Goal: Task Accomplishment & Management: Manage account settings

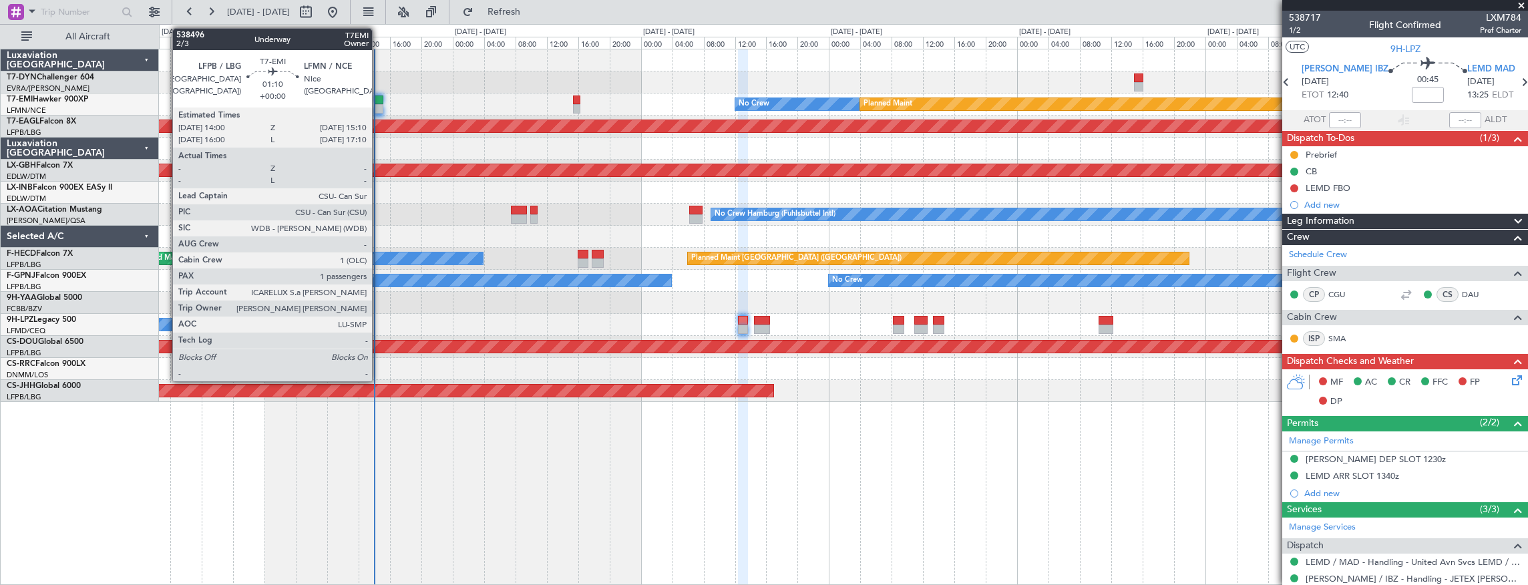
click at [379, 101] on div at bounding box center [378, 99] width 9 height 9
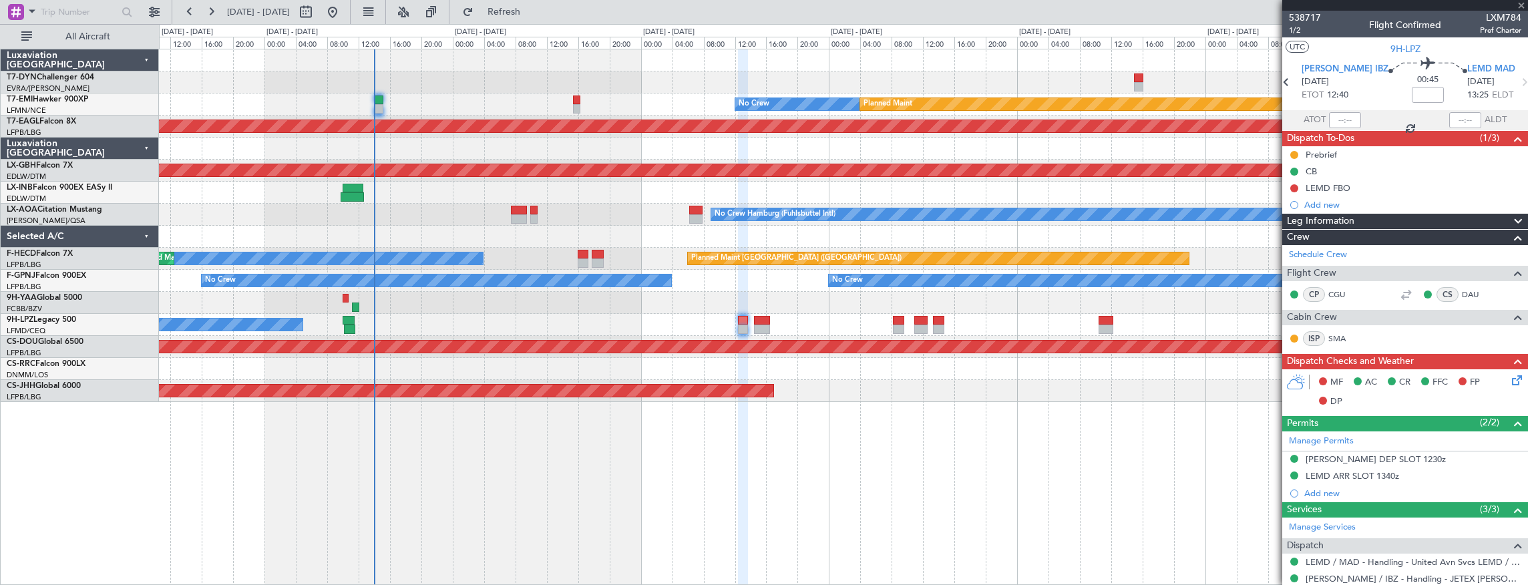
type input "1"
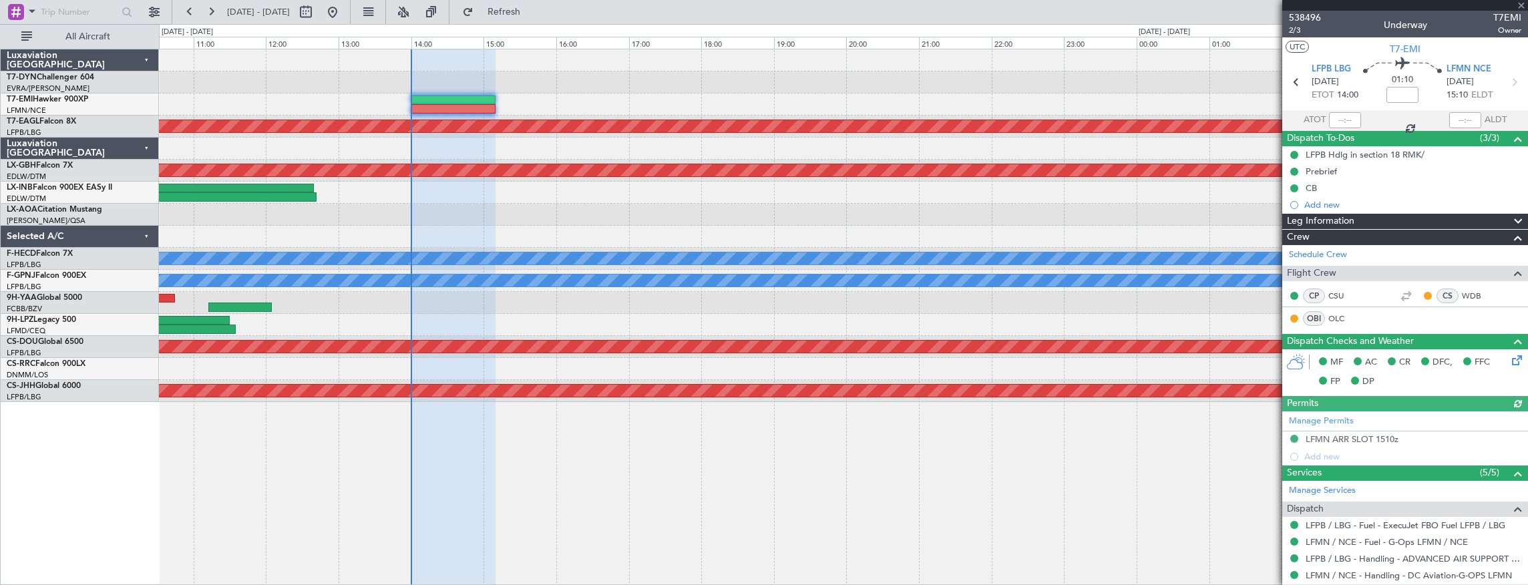
click at [714, 110] on div at bounding box center [843, 104] width 1369 height 22
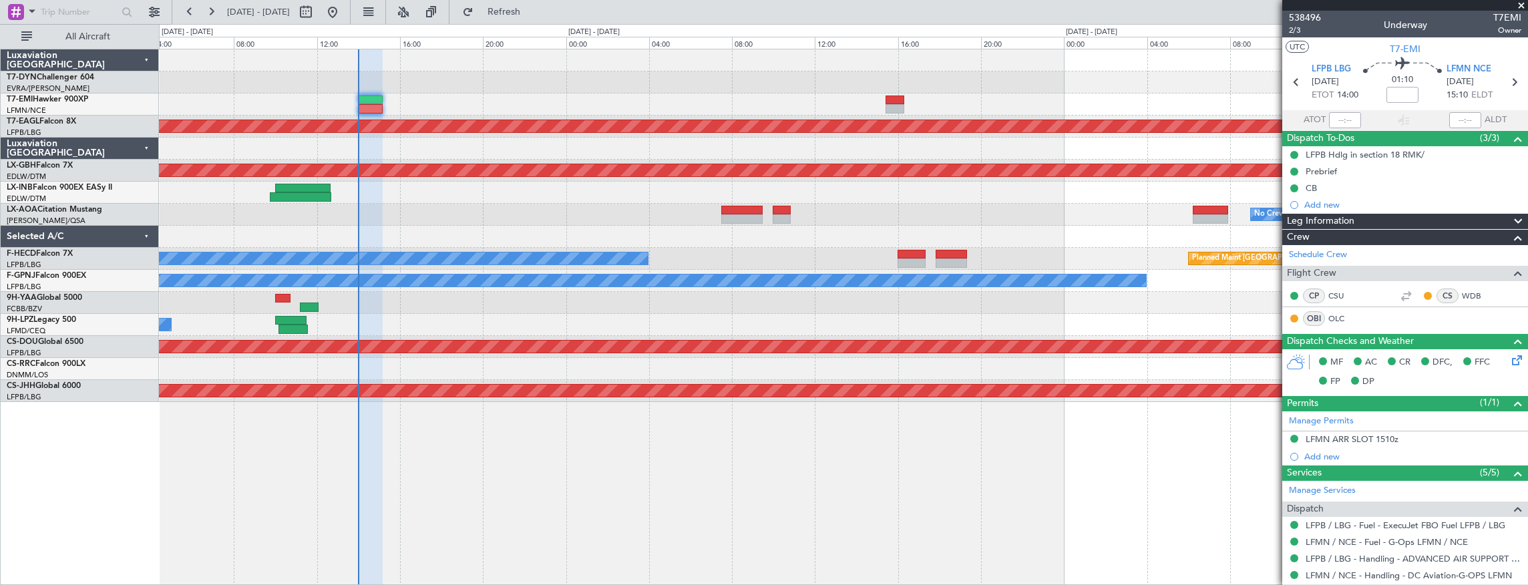
click at [470, 99] on div "No Crew Planned Maint" at bounding box center [843, 104] width 1369 height 22
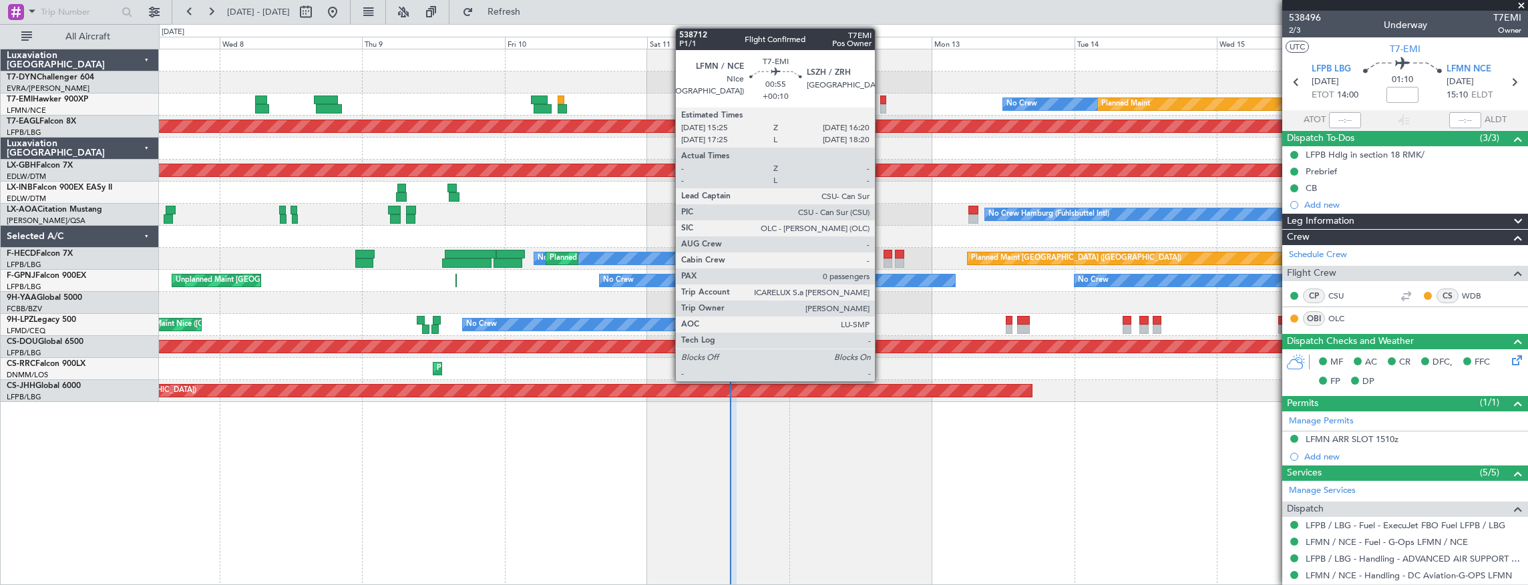
click at [881, 99] on div at bounding box center [883, 99] width 6 height 9
type input "+00:10"
type input "0"
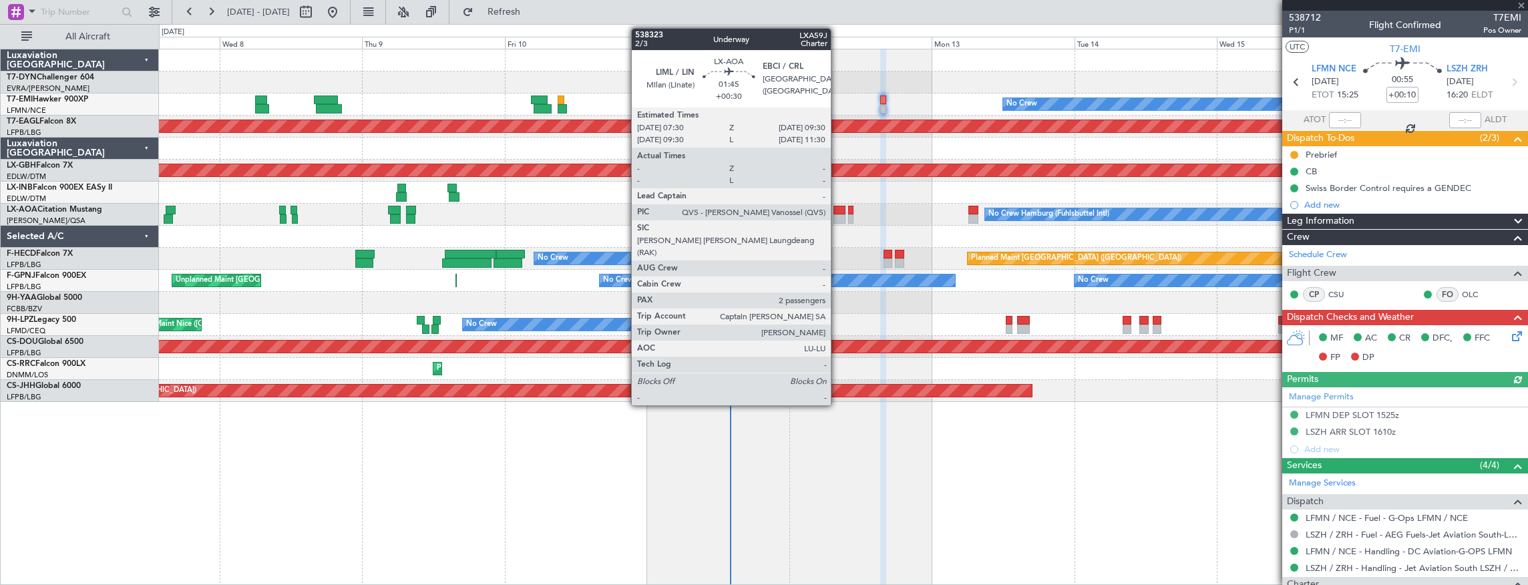
click at [837, 210] on div at bounding box center [839, 210] width 12 height 9
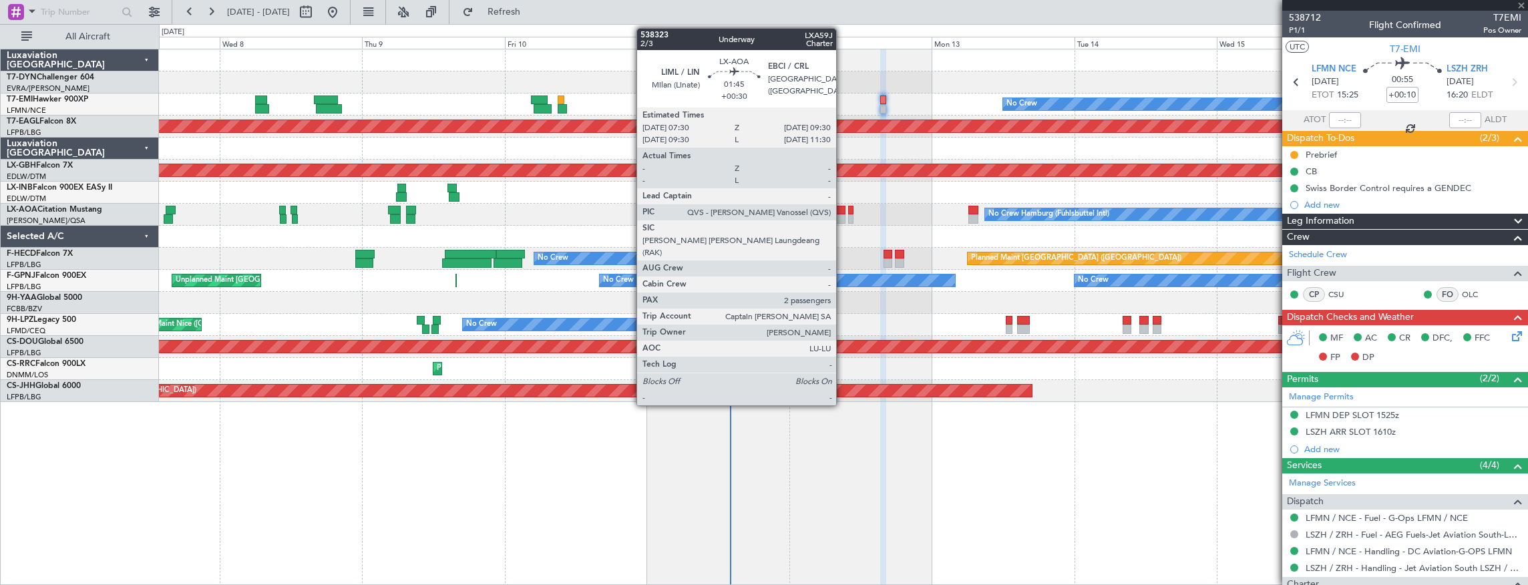
type input "+00:30"
type input "2"
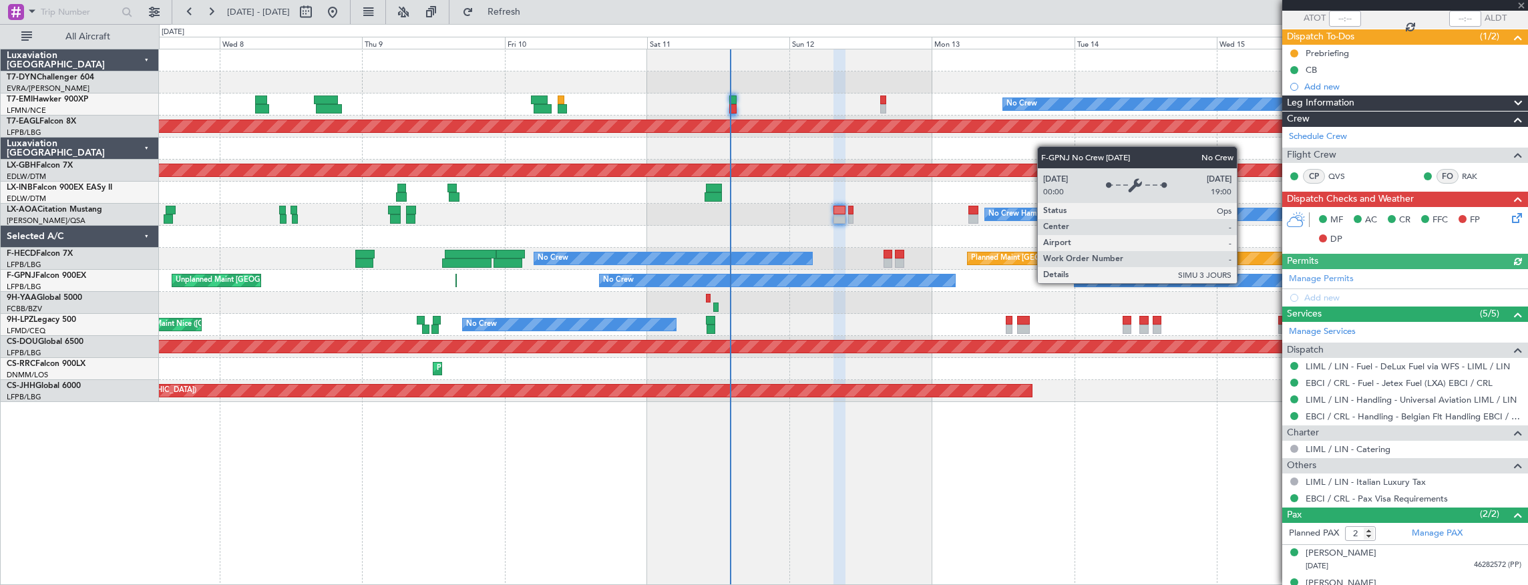
scroll to position [118, 0]
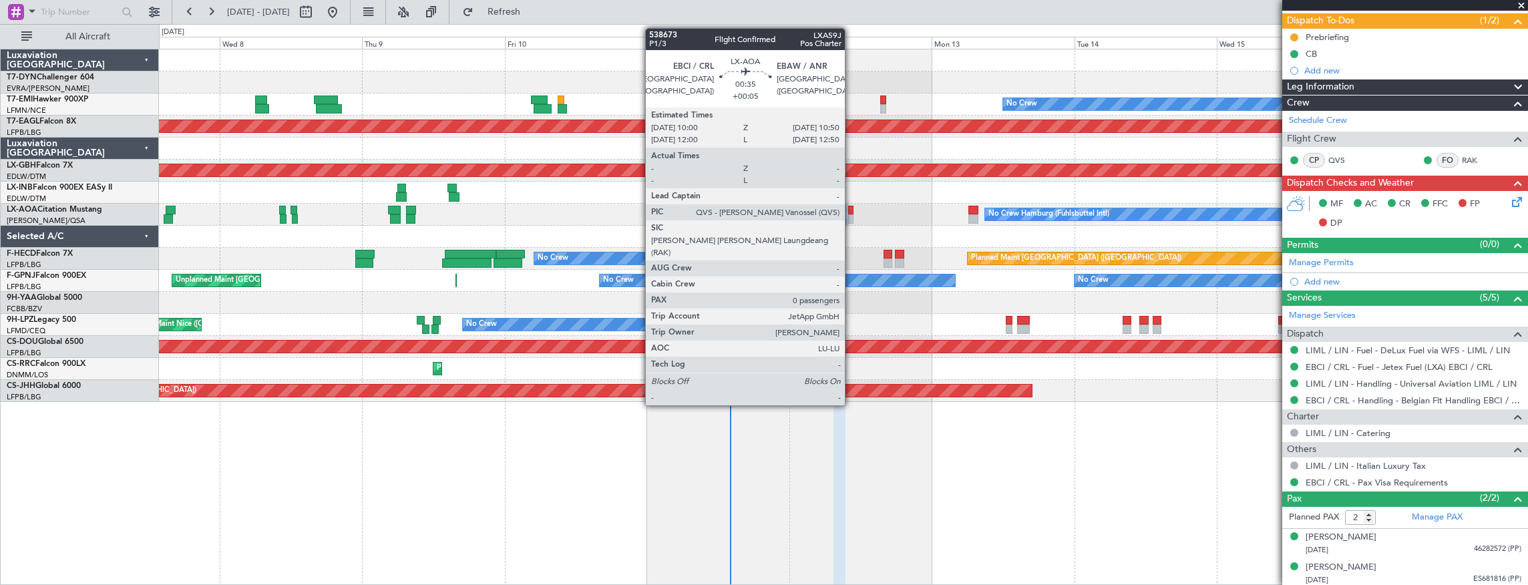
click at [851, 212] on div at bounding box center [850, 210] width 5 height 9
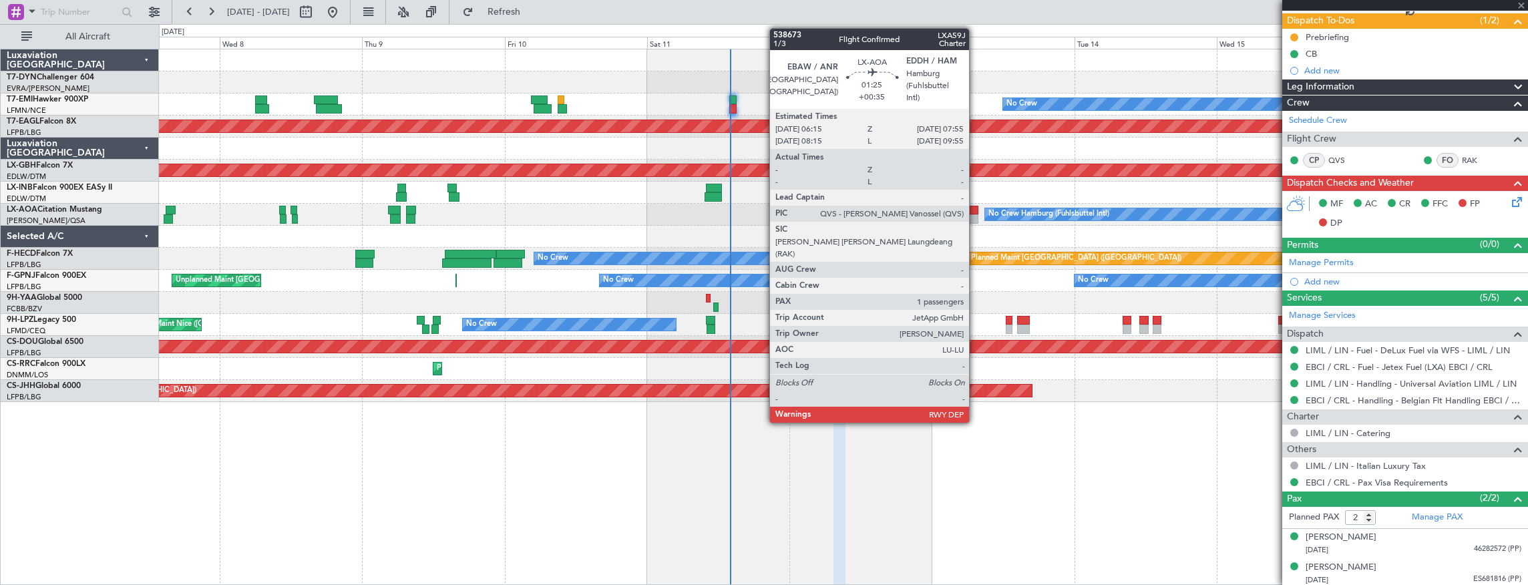
type input "+00:05"
type input "0"
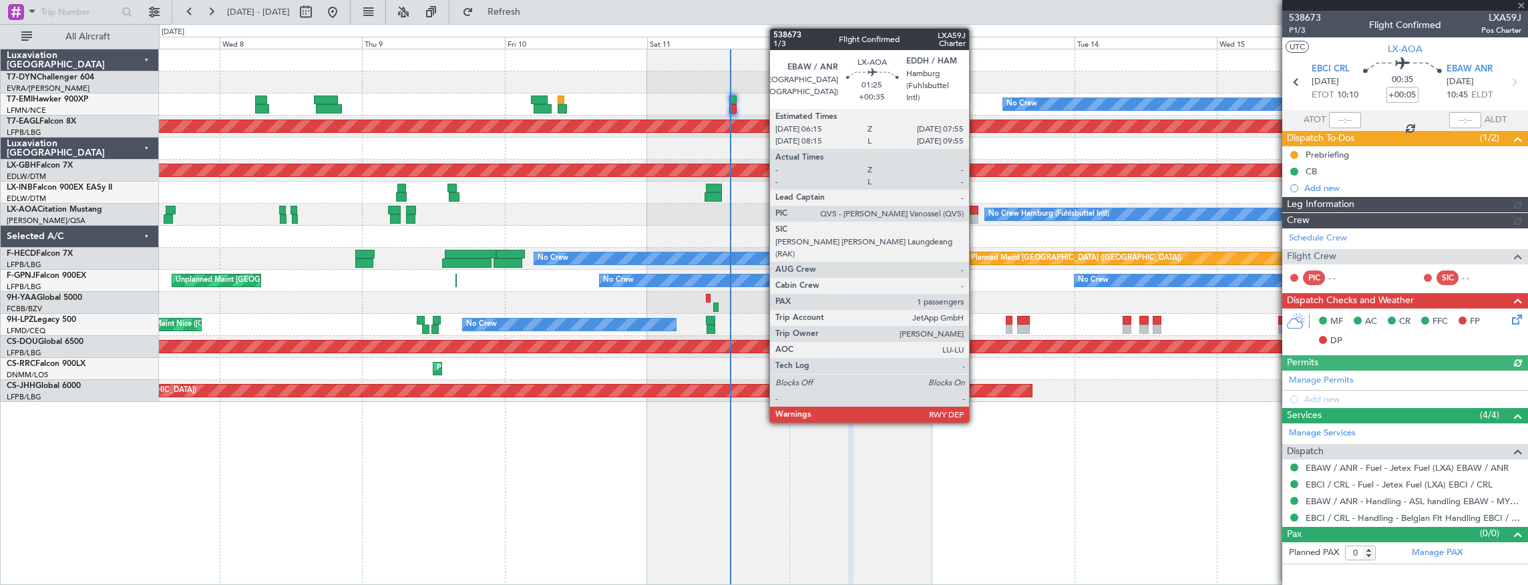
click at [976, 208] on div at bounding box center [973, 210] width 10 height 9
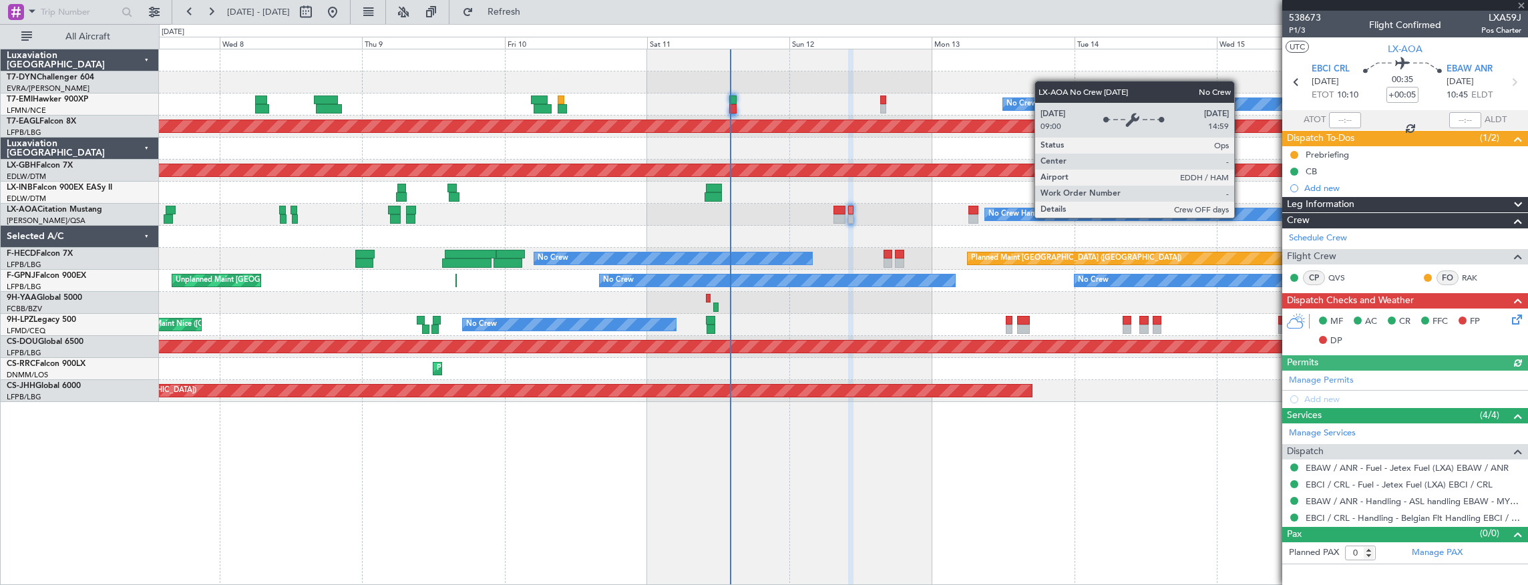
type input "+00:35"
type input "1"
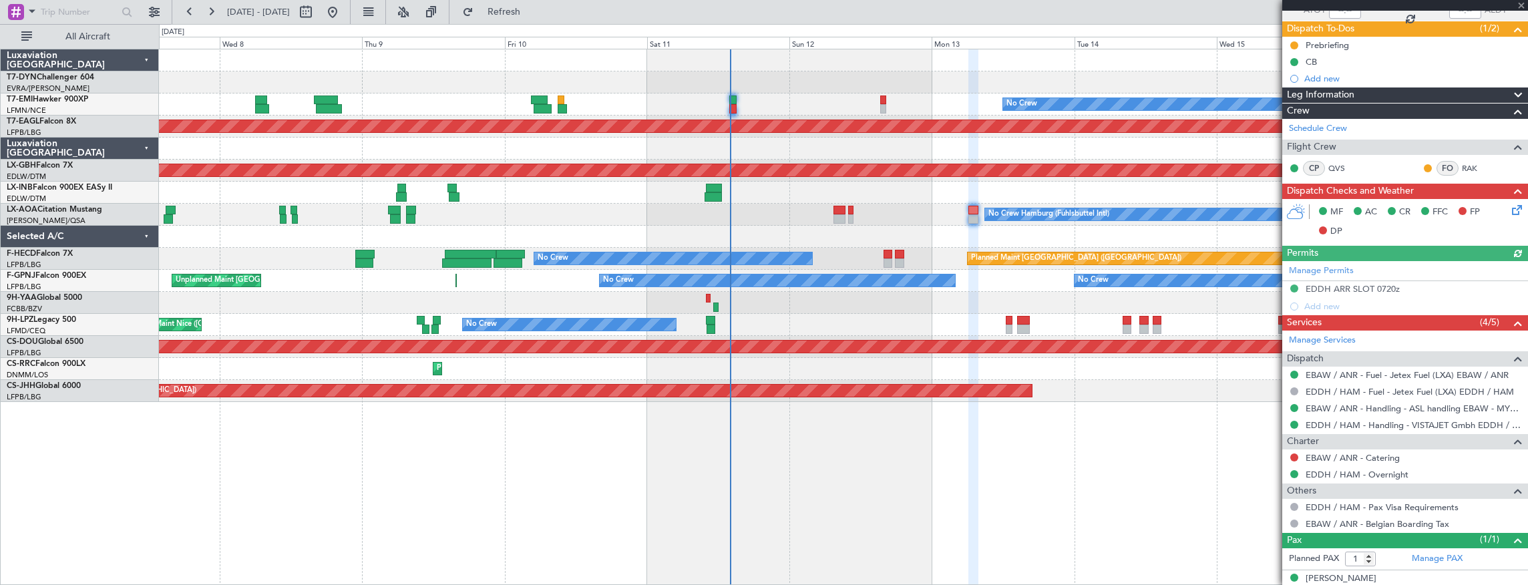
scroll to position [121, 0]
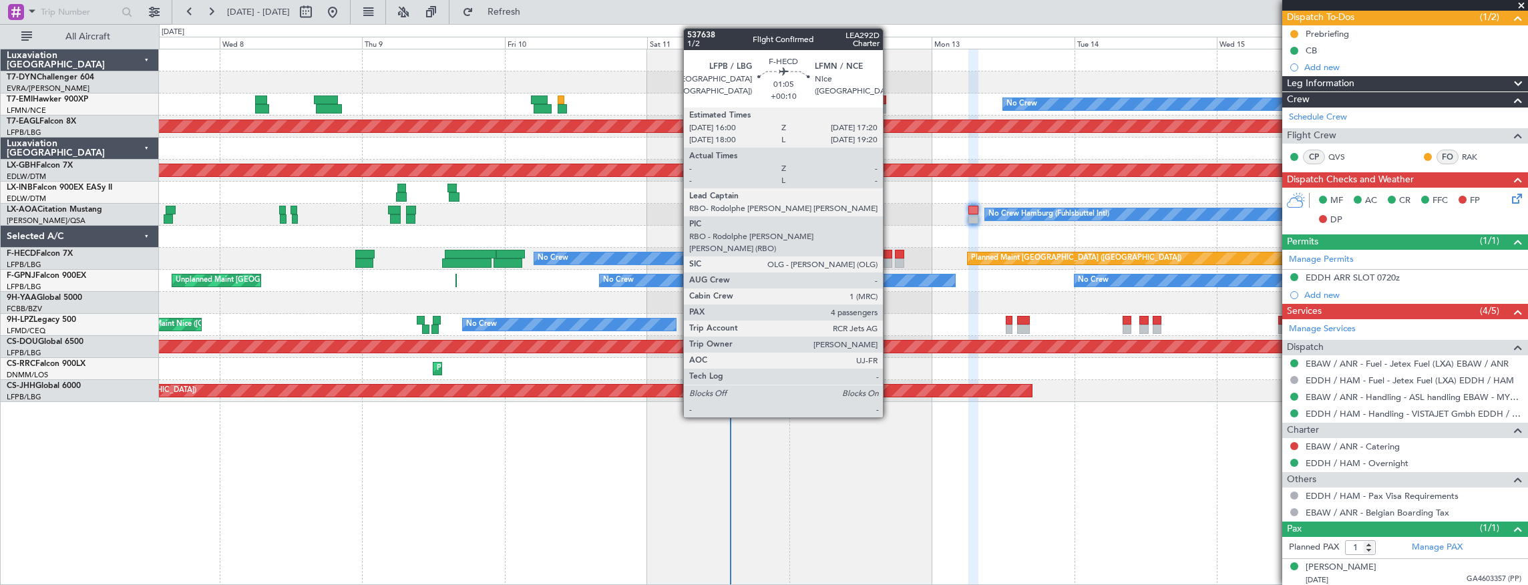
click at [889, 255] on div at bounding box center [887, 254] width 8 height 9
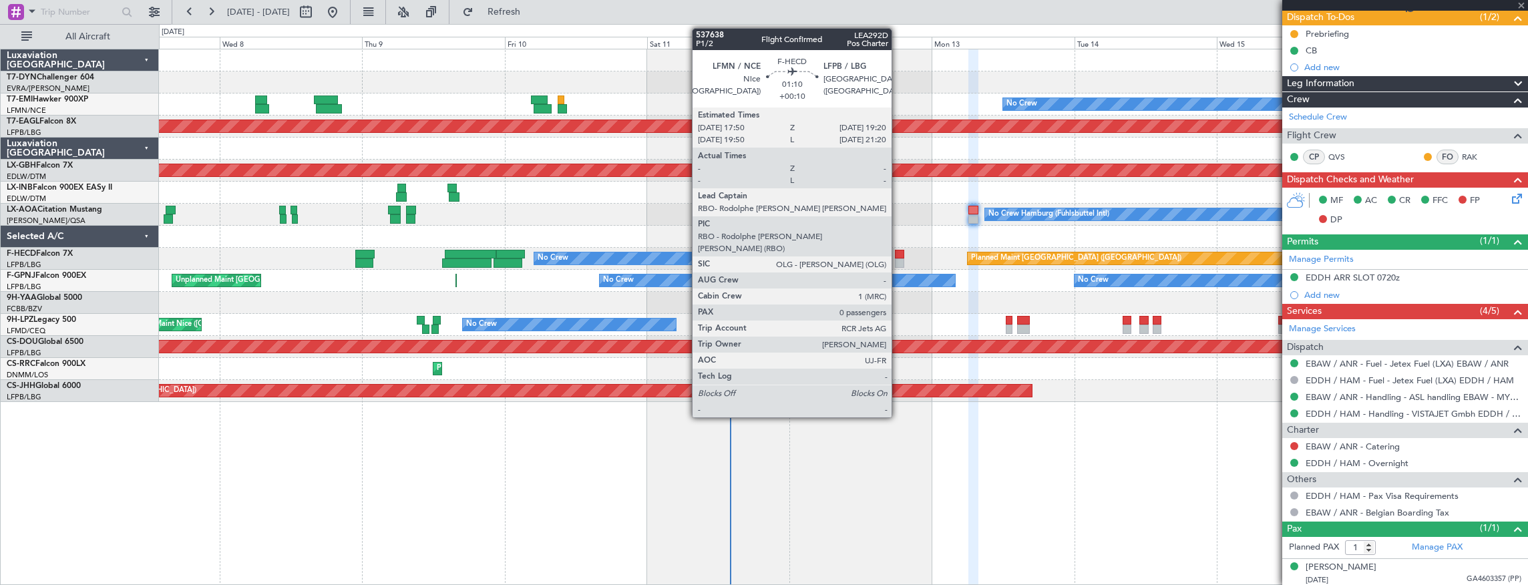
type input "+00:10"
type input "4"
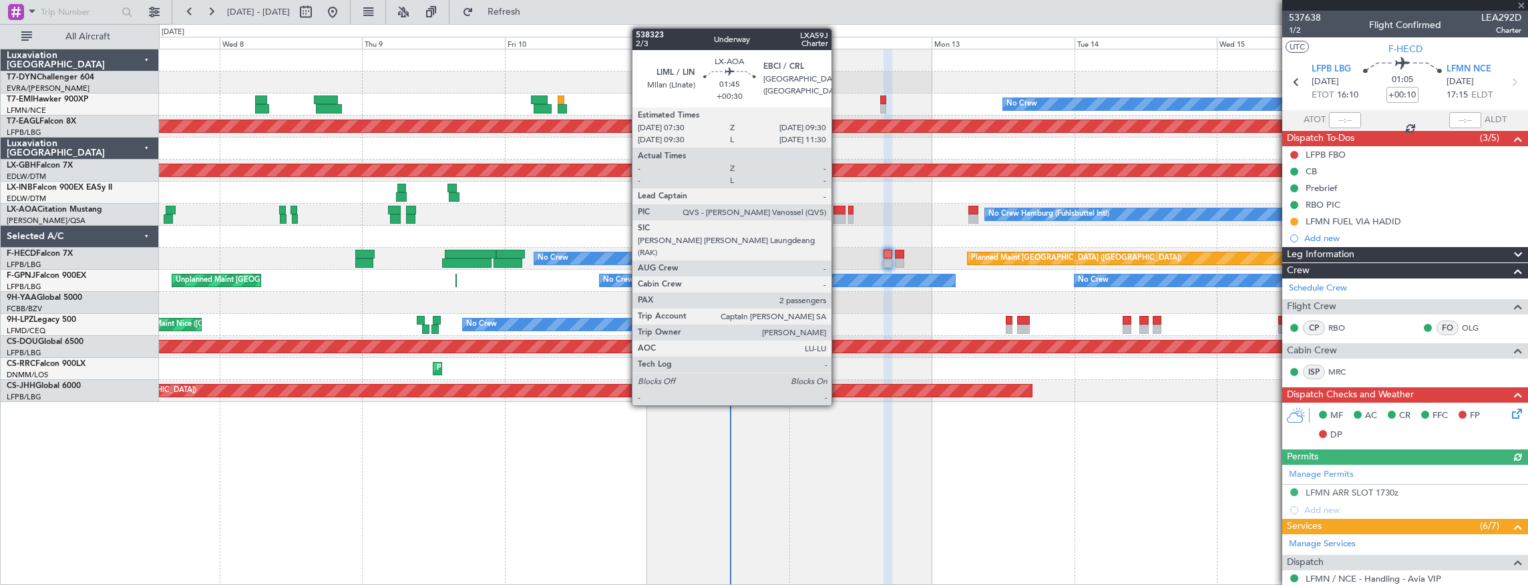
click at [838, 212] on div at bounding box center [839, 210] width 12 height 9
type input "+00:30"
type input "2"
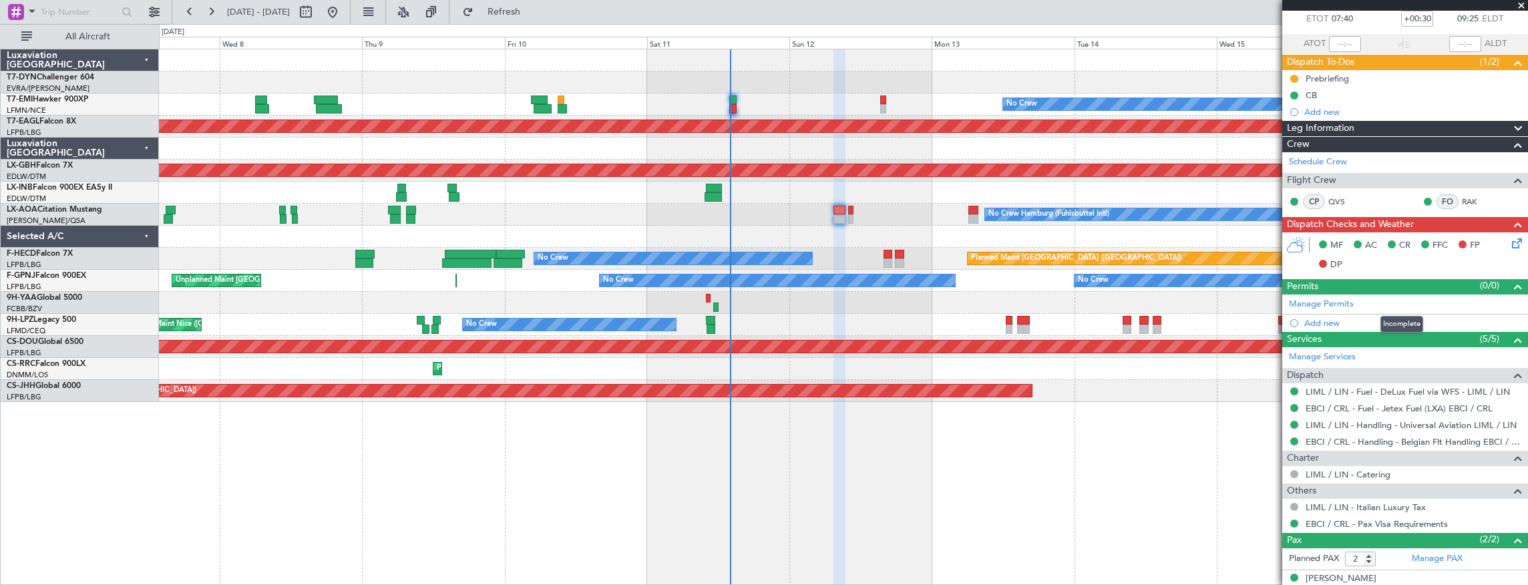
scroll to position [118, 0]
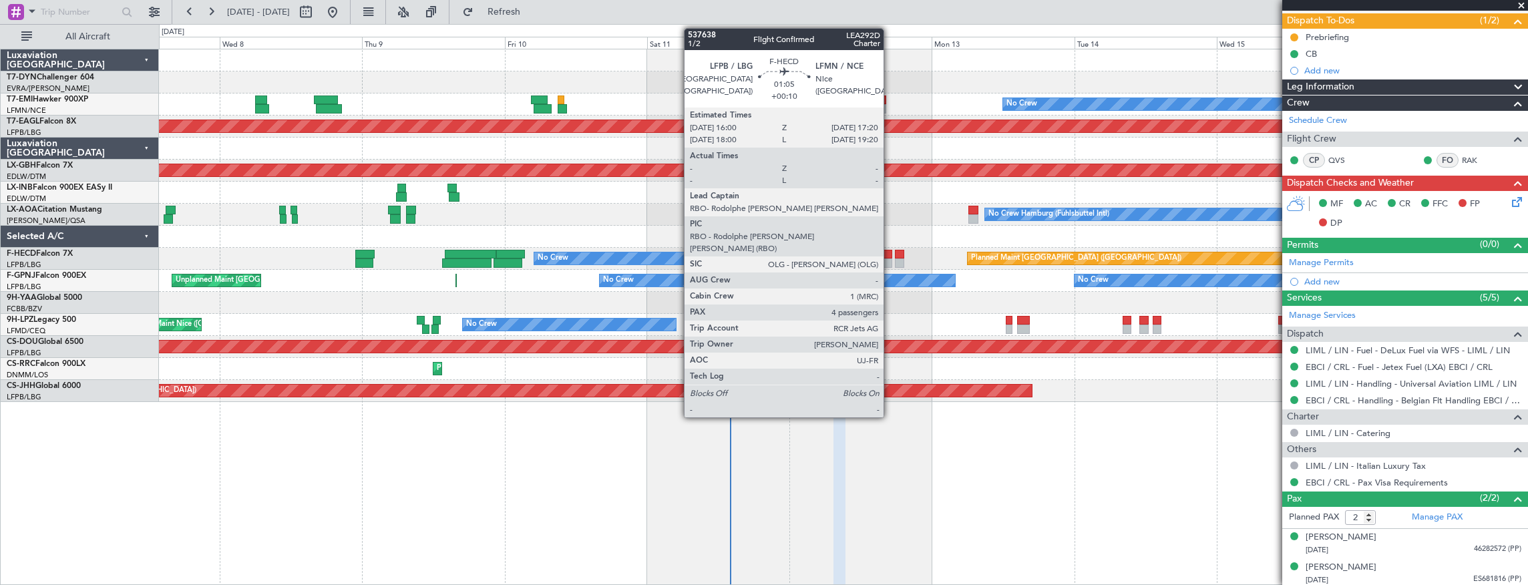
click at [889, 258] on div at bounding box center [887, 262] width 8 height 9
type input "+00:10"
type input "4"
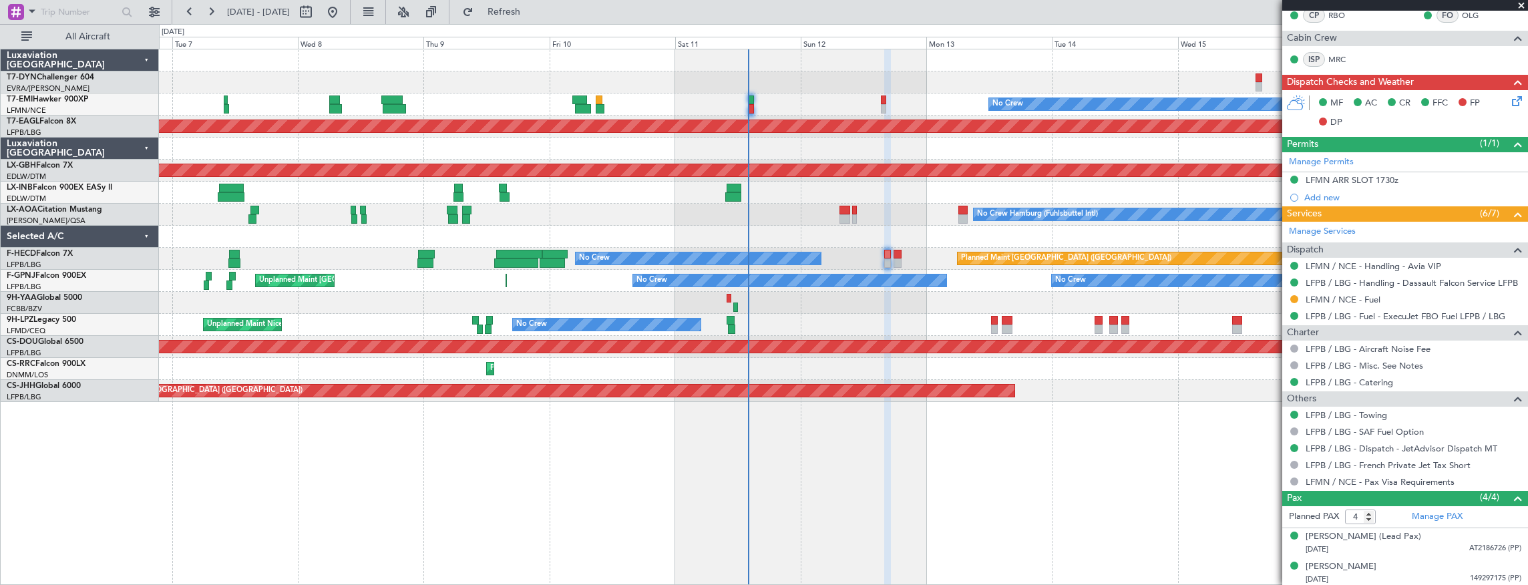
scroll to position [371, 0]
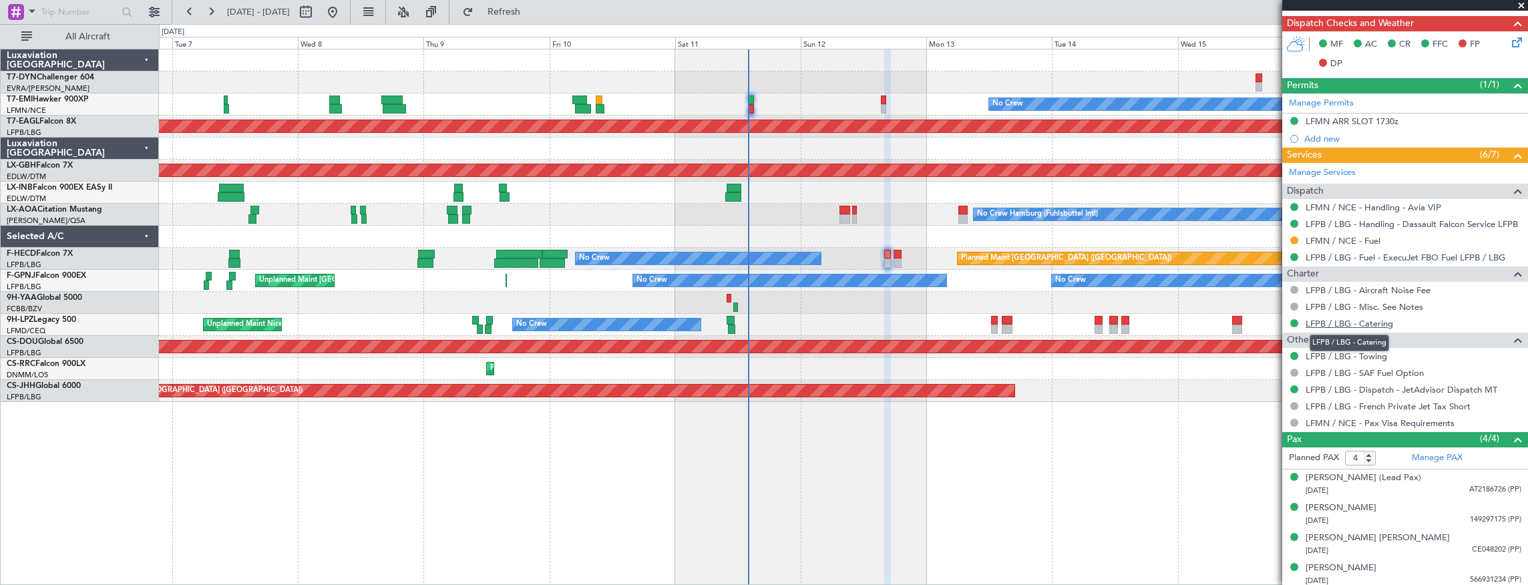
click at [1352, 318] on link "LFPB / LBG - Catering" at bounding box center [1349, 323] width 87 height 11
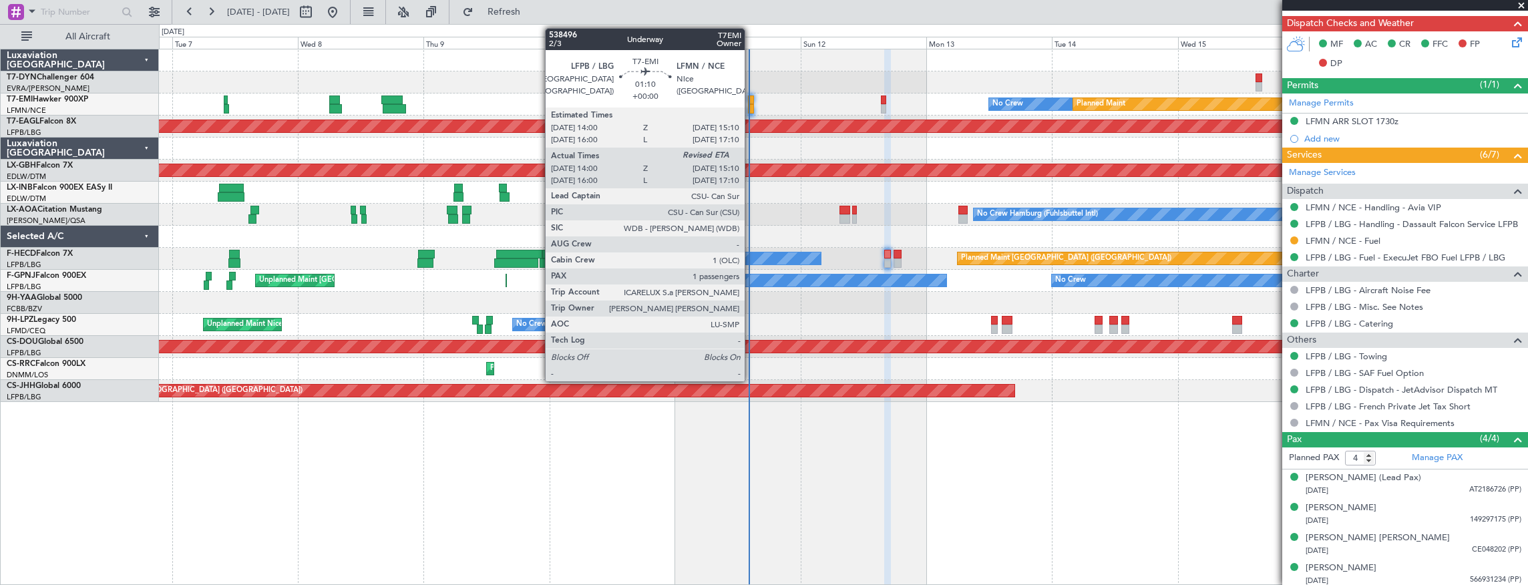
click at [749, 97] on div at bounding box center [751, 99] width 7 height 9
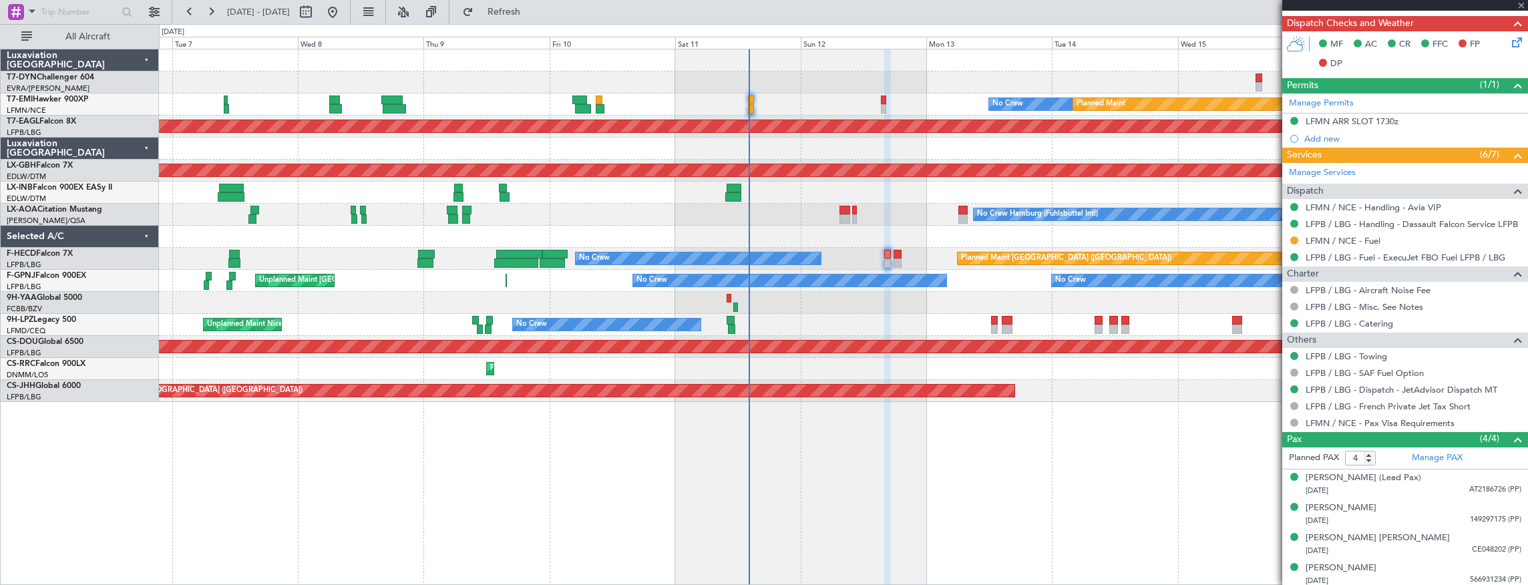
type input "14:00"
type input "1"
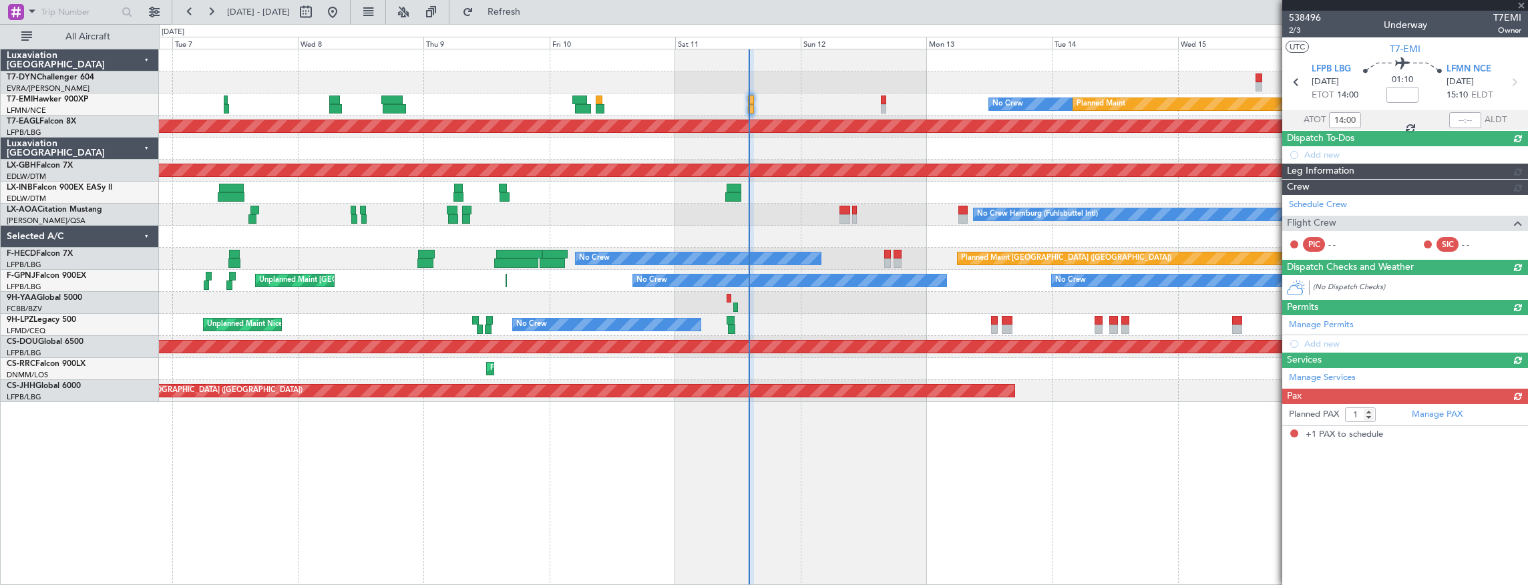
scroll to position [0, 0]
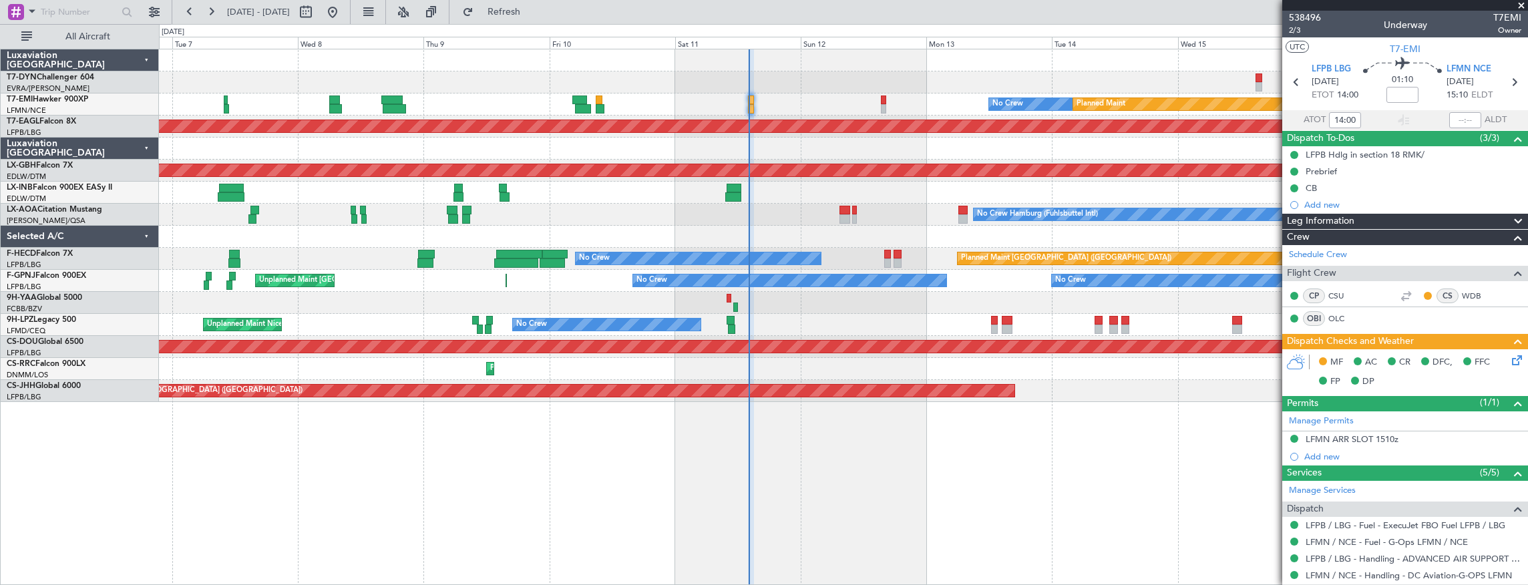
click at [1512, 359] on icon at bounding box center [1514, 358] width 11 height 11
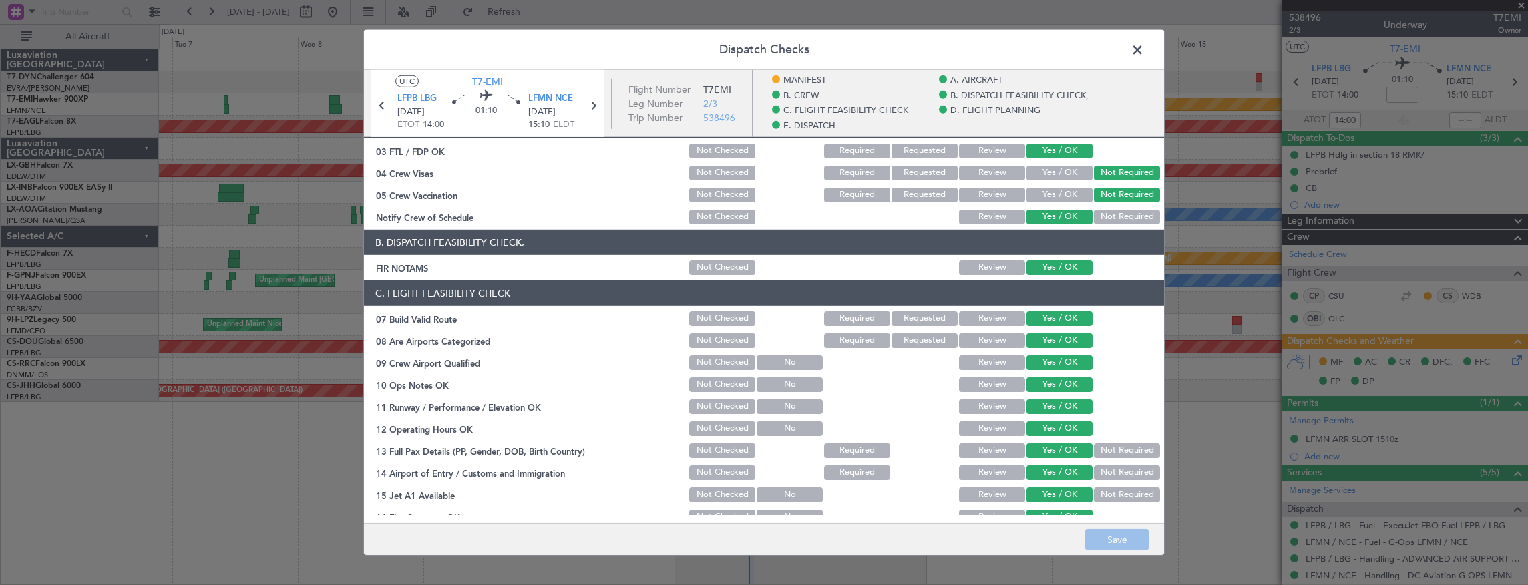
scroll to position [222, 0]
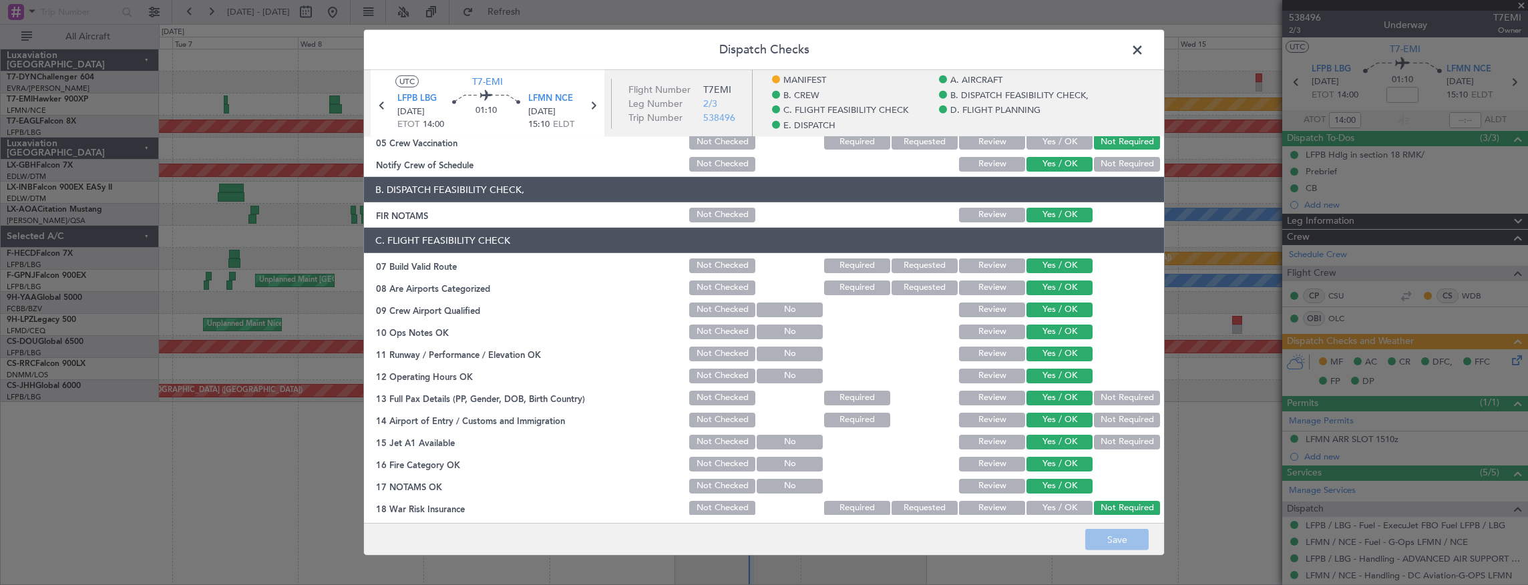
click at [1144, 54] on span at bounding box center [1144, 53] width 0 height 27
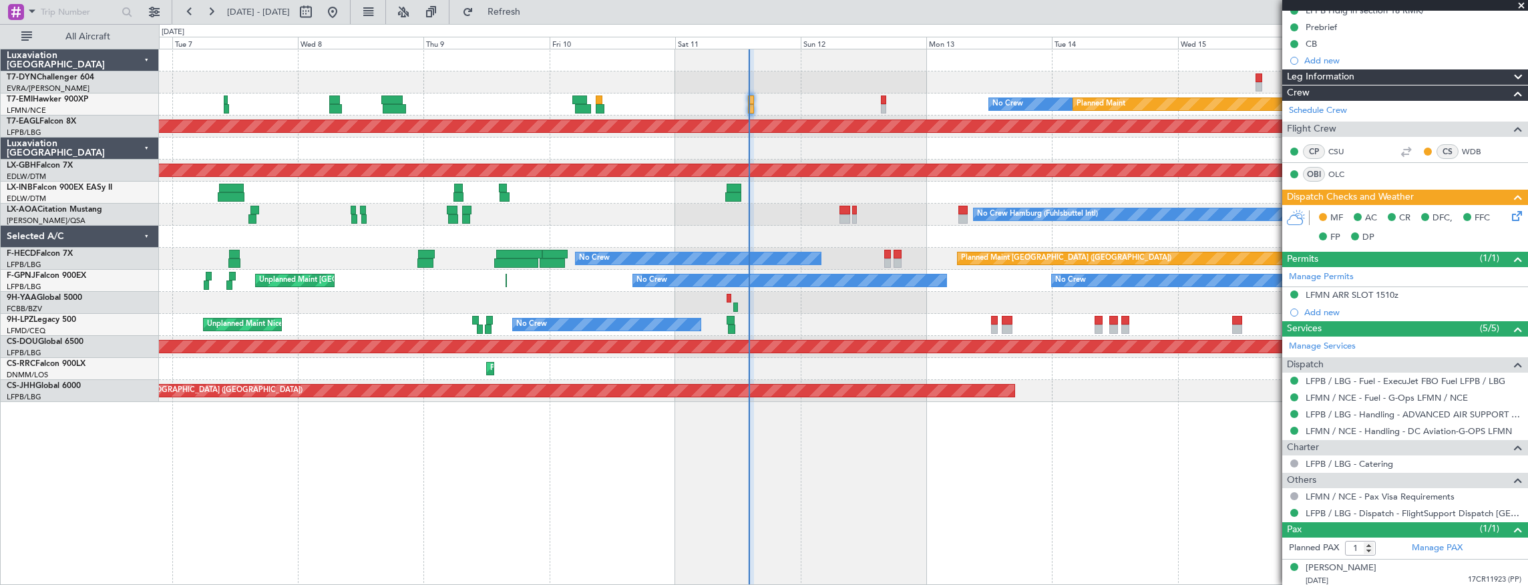
scroll to position [0, 0]
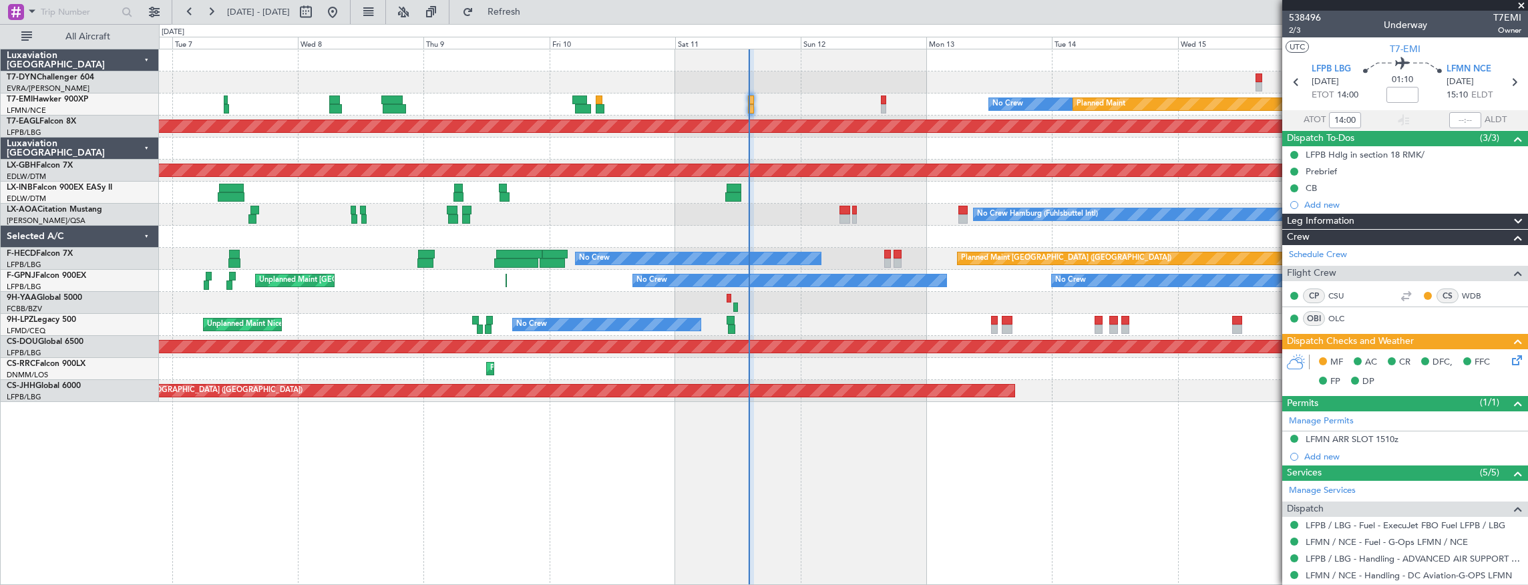
click at [1512, 359] on icon at bounding box center [1514, 358] width 11 height 11
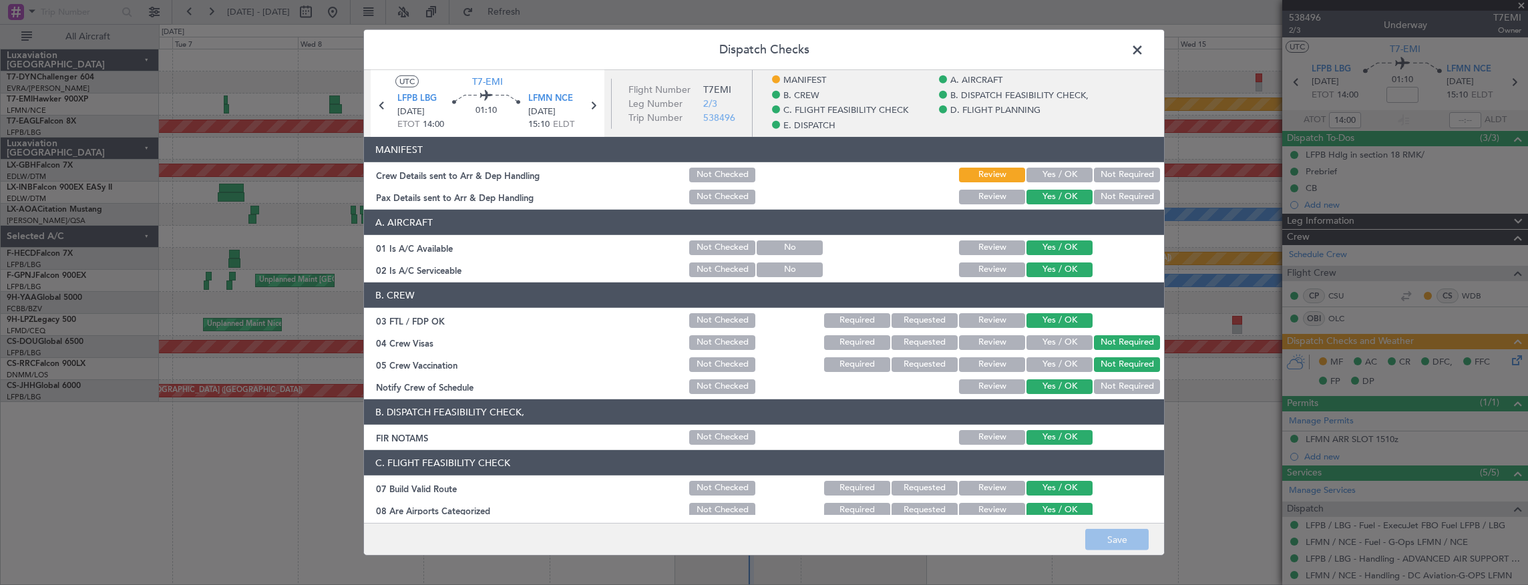
click at [1144, 47] on span at bounding box center [1144, 53] width 0 height 27
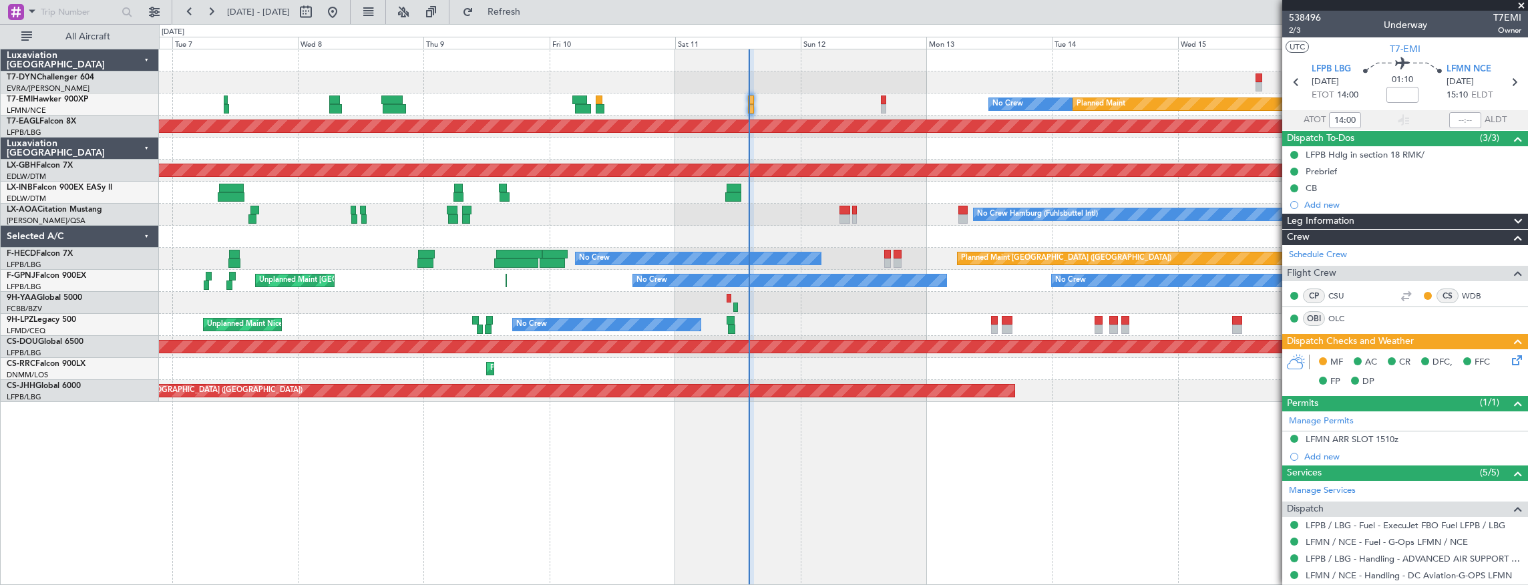
scroll to position [134, 0]
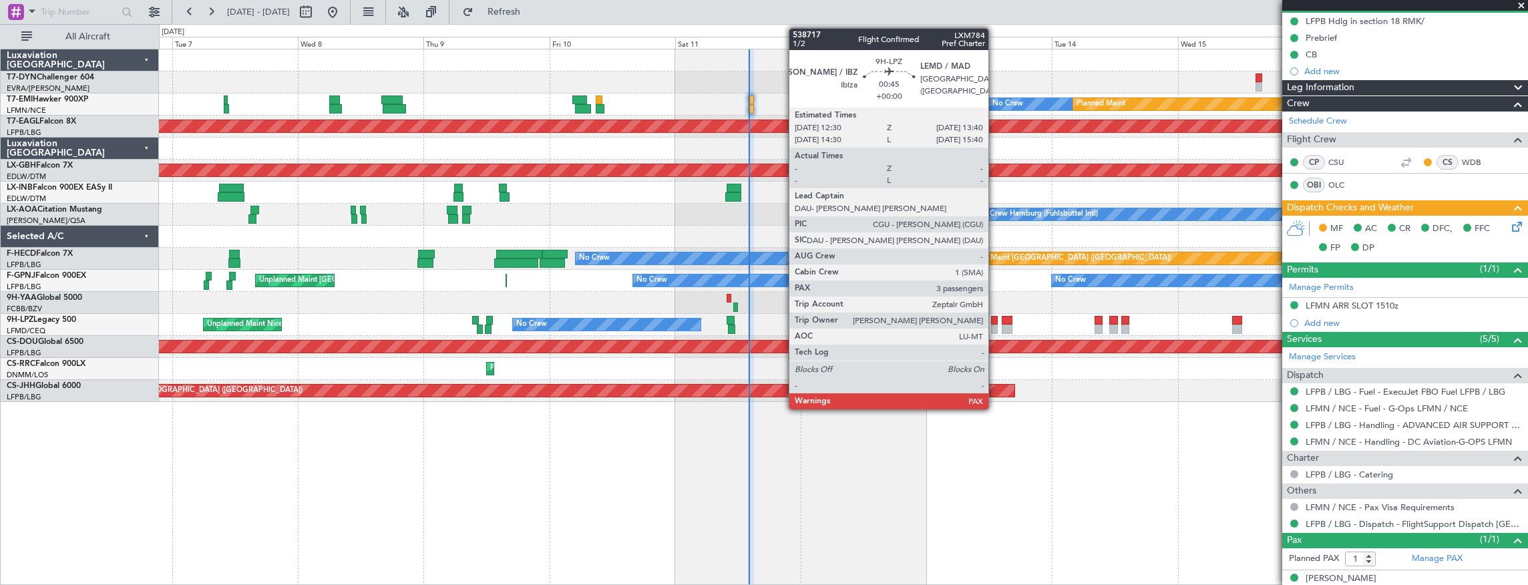
click at [995, 322] on div at bounding box center [994, 320] width 7 height 9
type input "3"
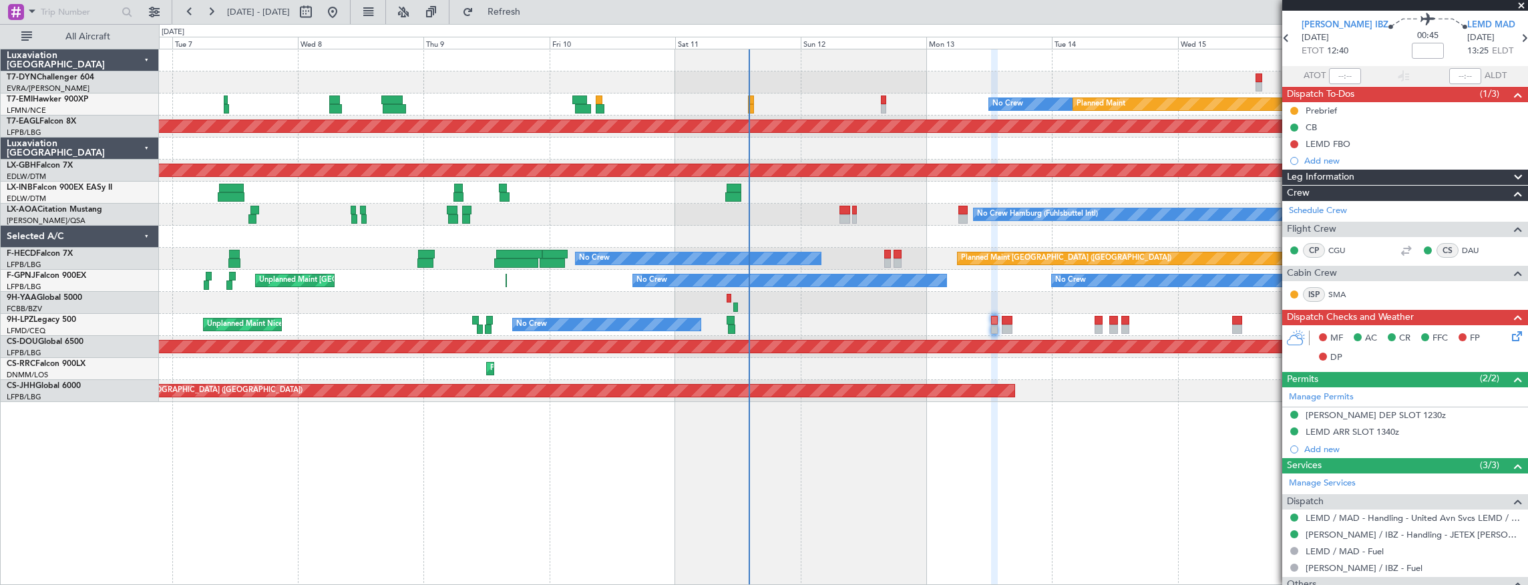
scroll to position [0, 0]
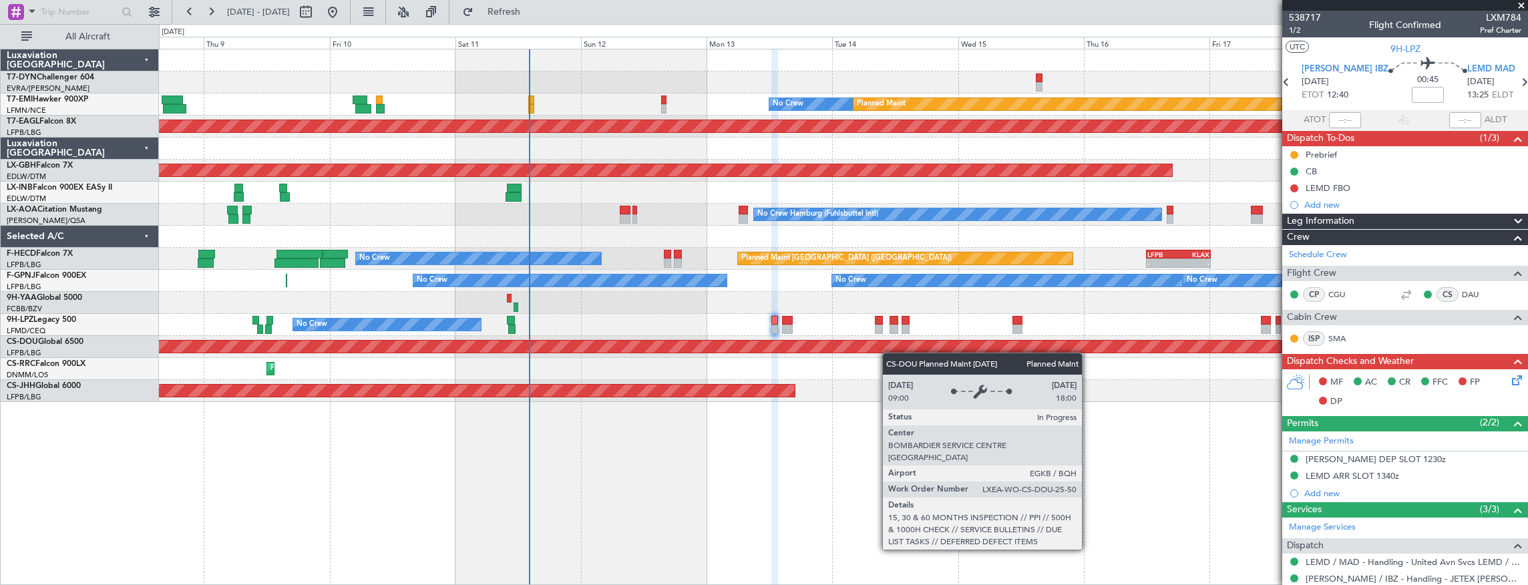
click at [881, 351] on div "No Crew Planned Maint Planned Maint [GEOGRAPHIC_DATA] (Al Maktoum Intl) Planned…" at bounding box center [843, 225] width 1369 height 353
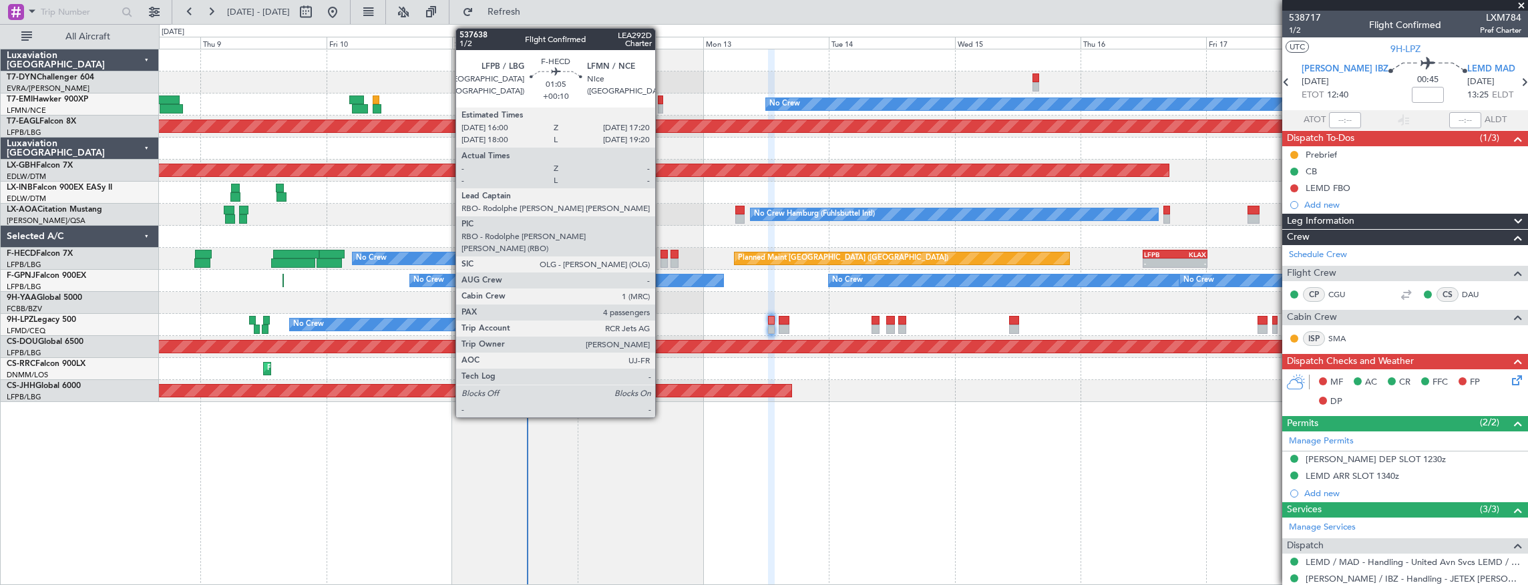
click at [662, 254] on div at bounding box center [663, 254] width 7 height 9
type input "+00:10"
type input "4"
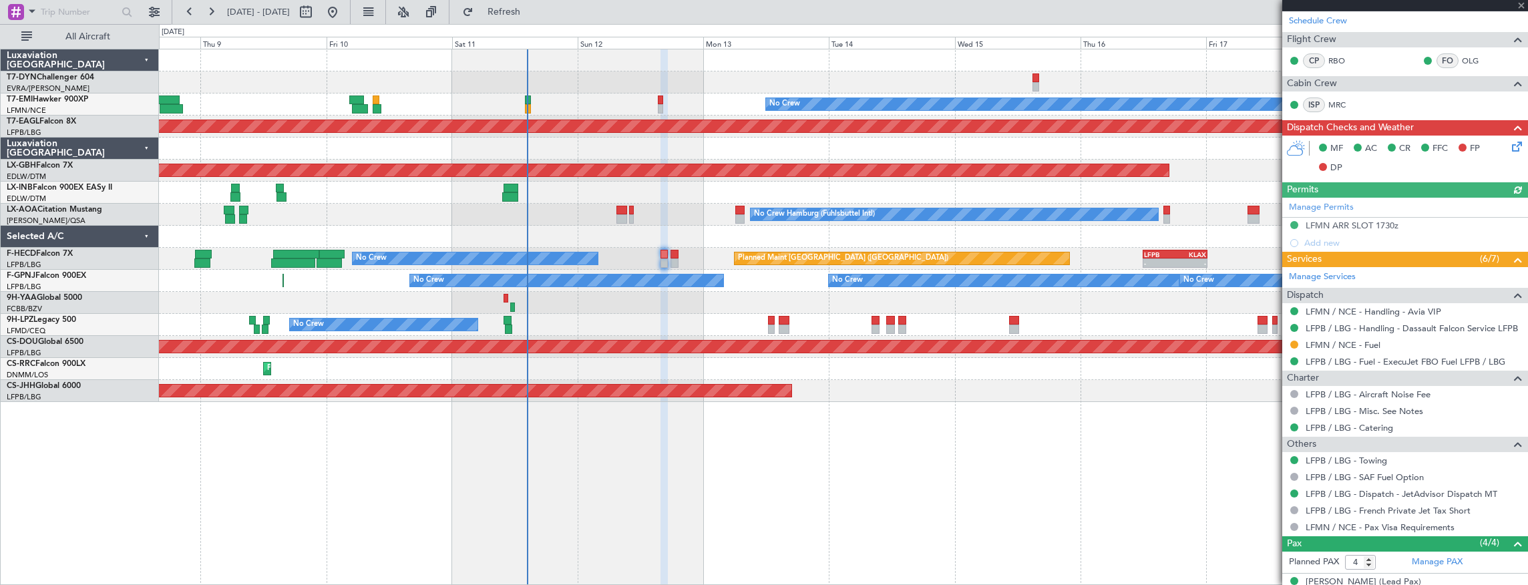
scroll to position [371, 0]
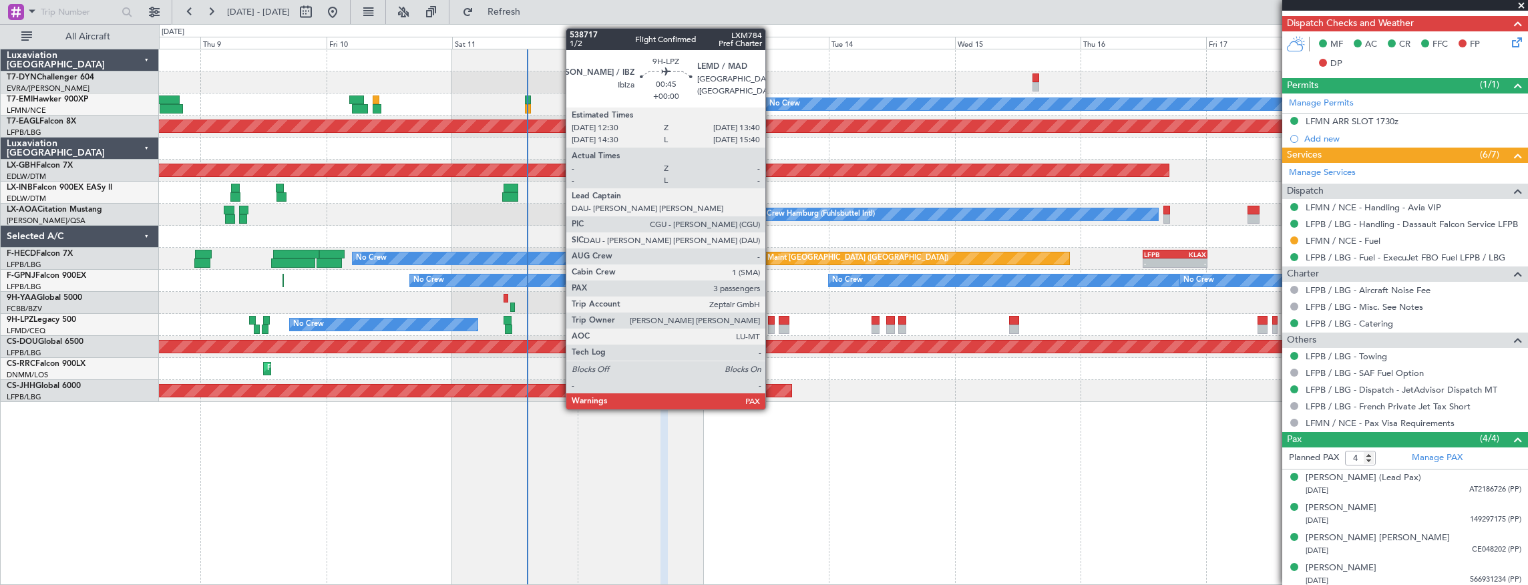
click at [771, 321] on div at bounding box center [771, 320] width 7 height 9
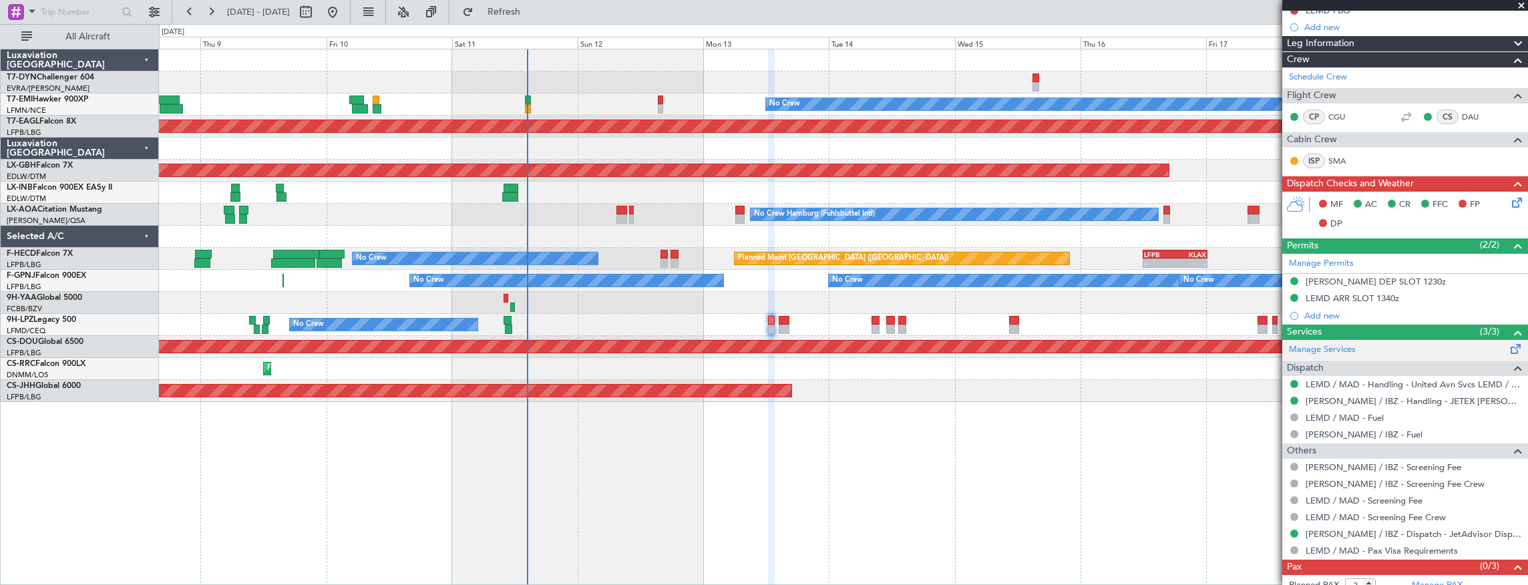
scroll to position [203, 0]
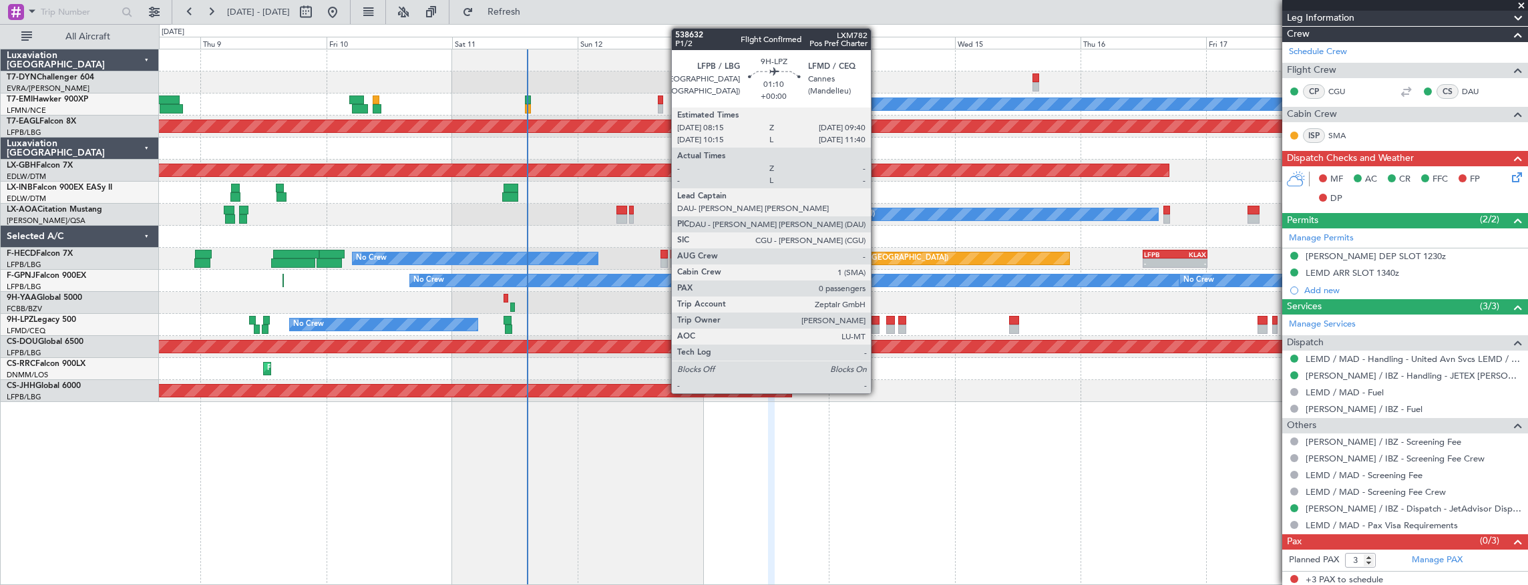
click at [876, 323] on div at bounding box center [875, 320] width 8 height 9
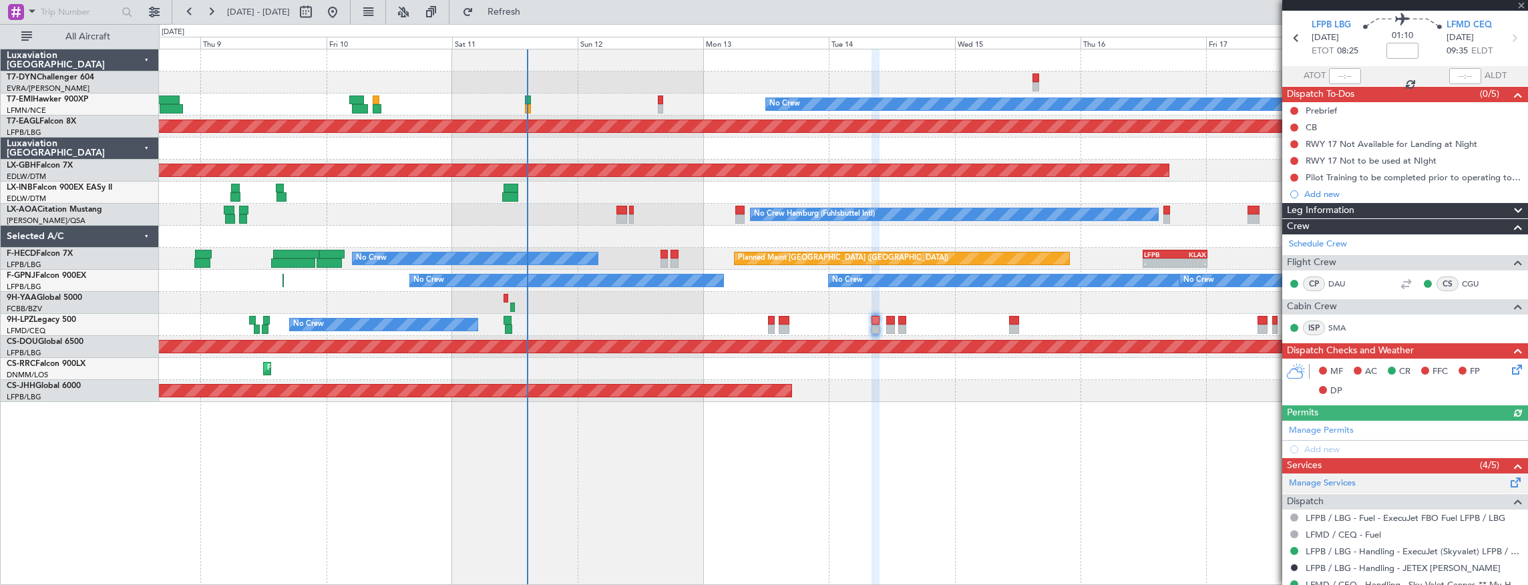
scroll to position [169, 0]
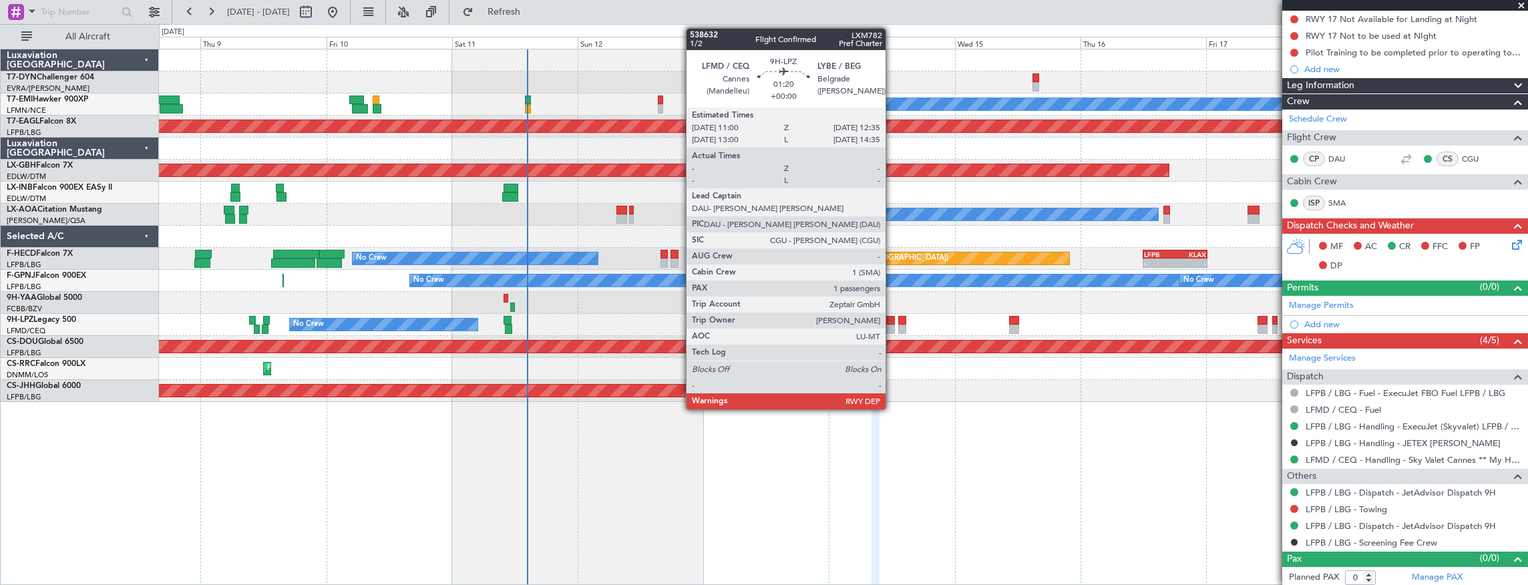
click at [891, 323] on div at bounding box center [890, 320] width 9 height 9
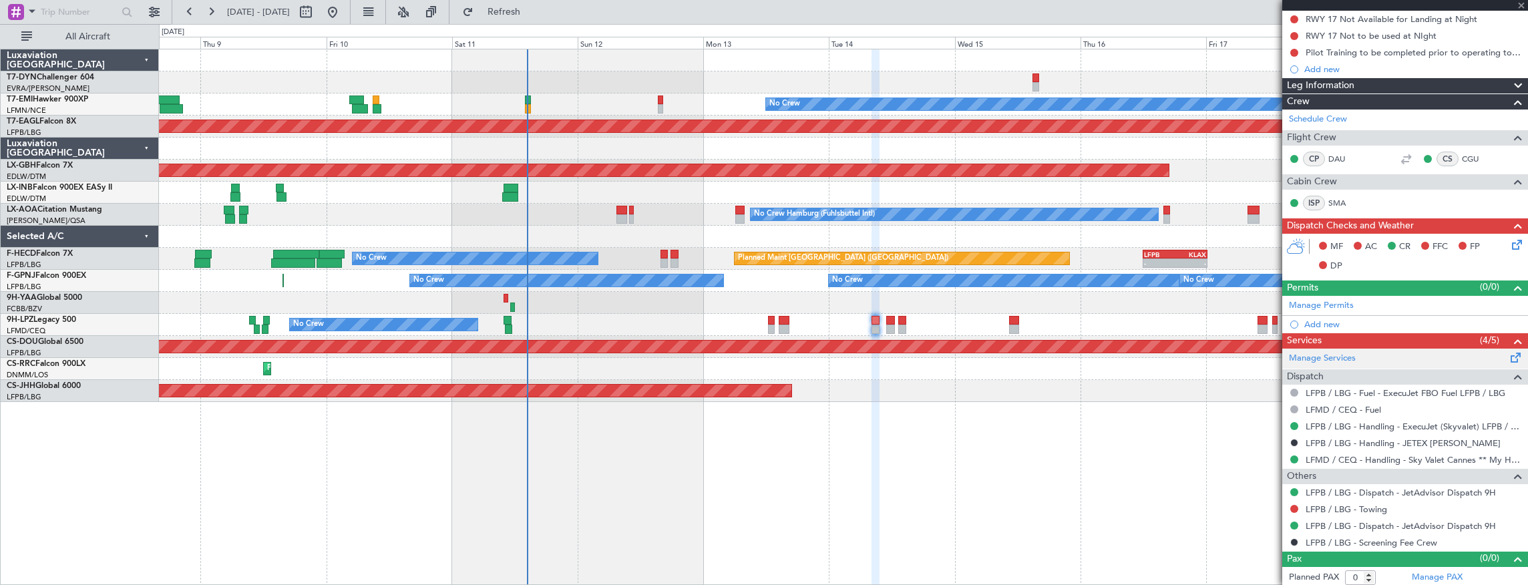
type input "1"
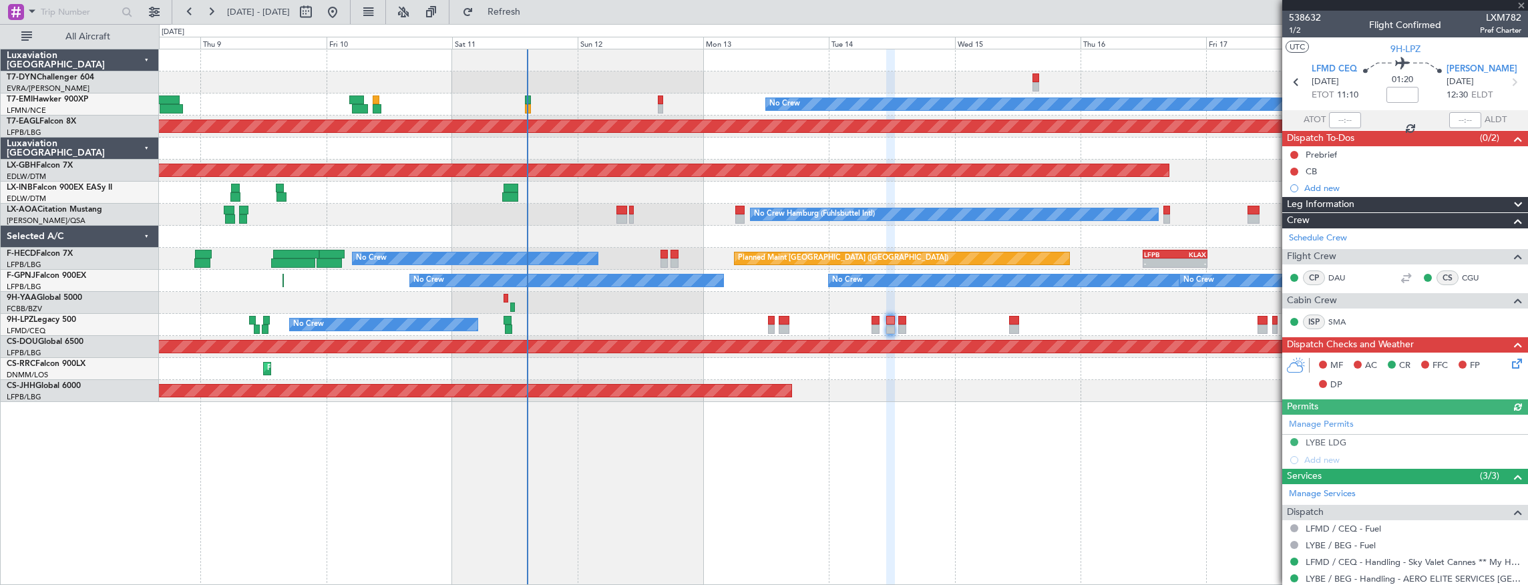
scroll to position [116, 0]
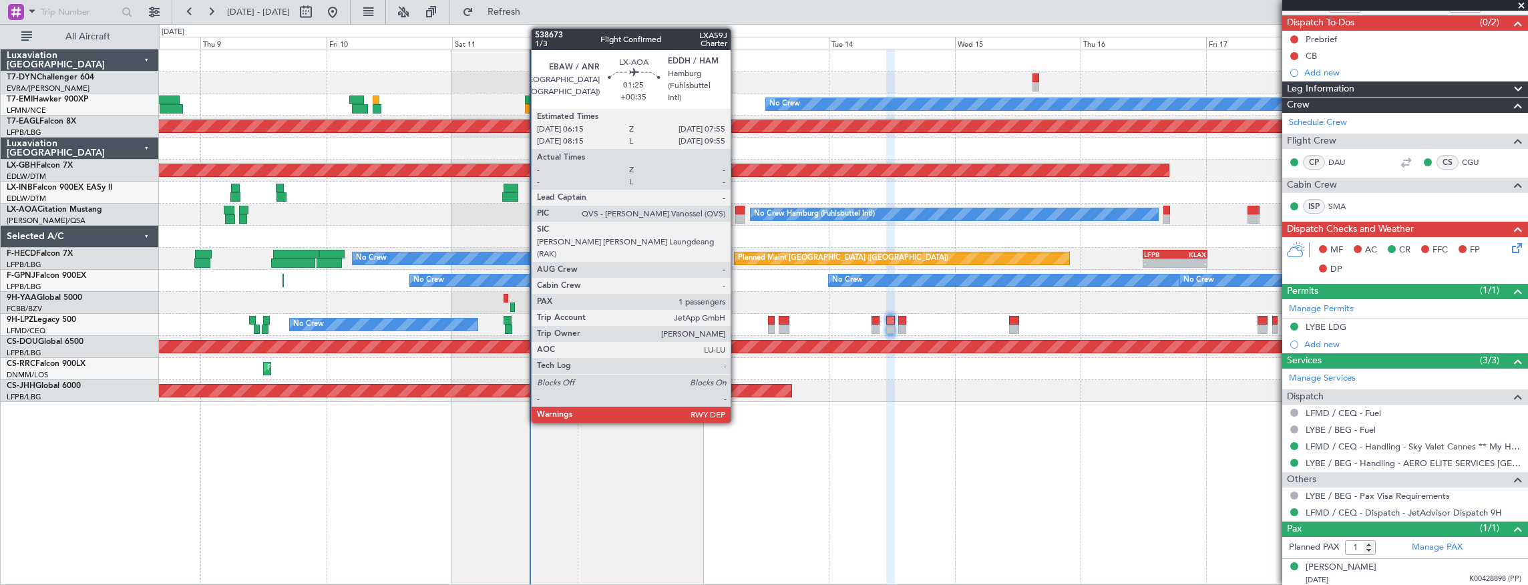
click at [737, 214] on div at bounding box center [739, 218] width 9 height 9
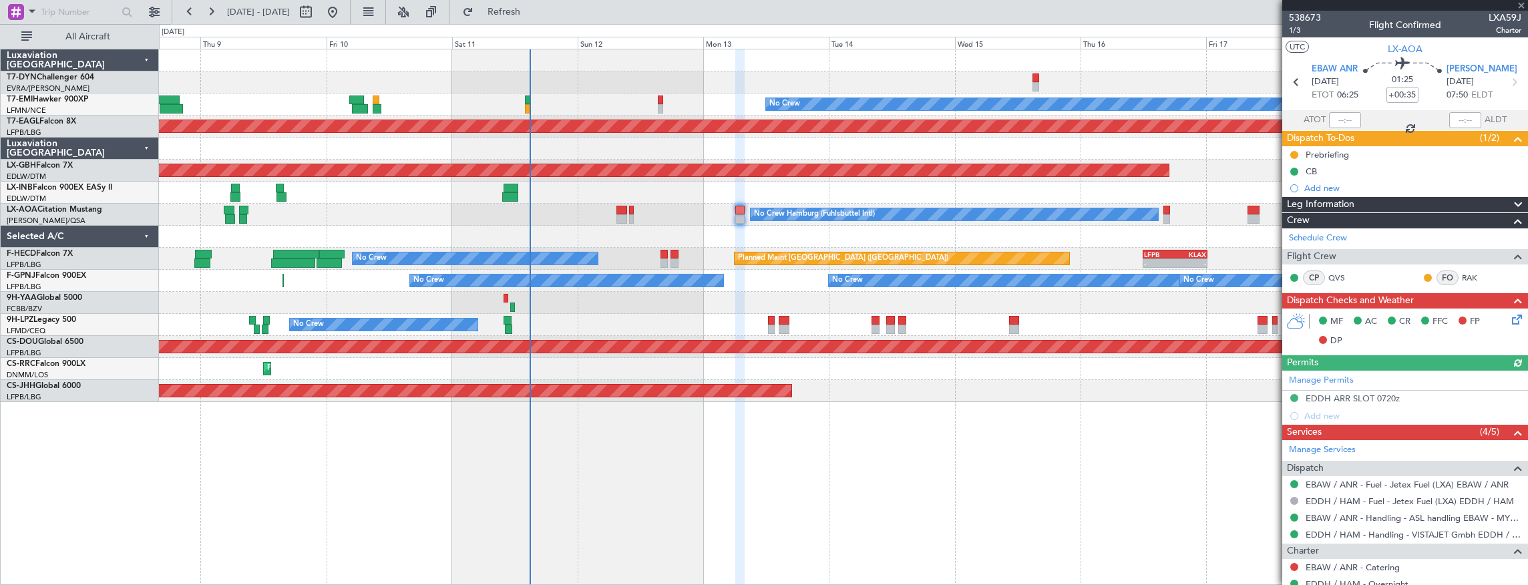
scroll to position [121, 0]
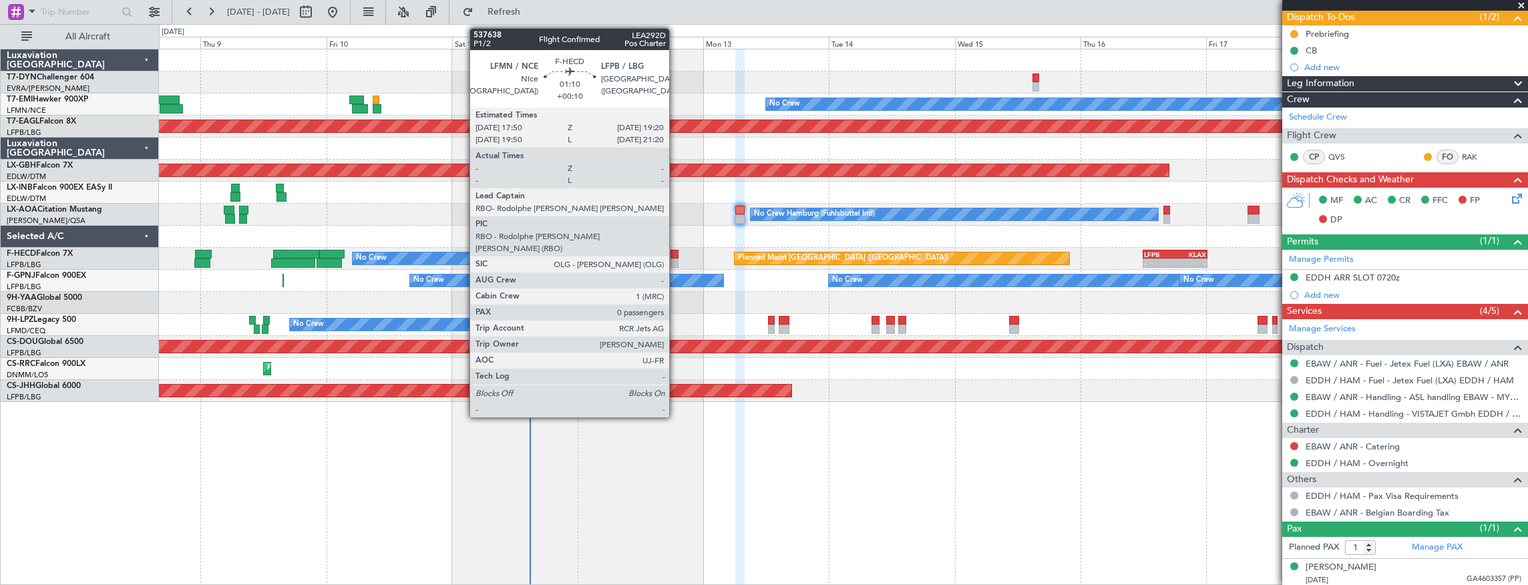
click at [676, 260] on div at bounding box center [674, 262] width 8 height 9
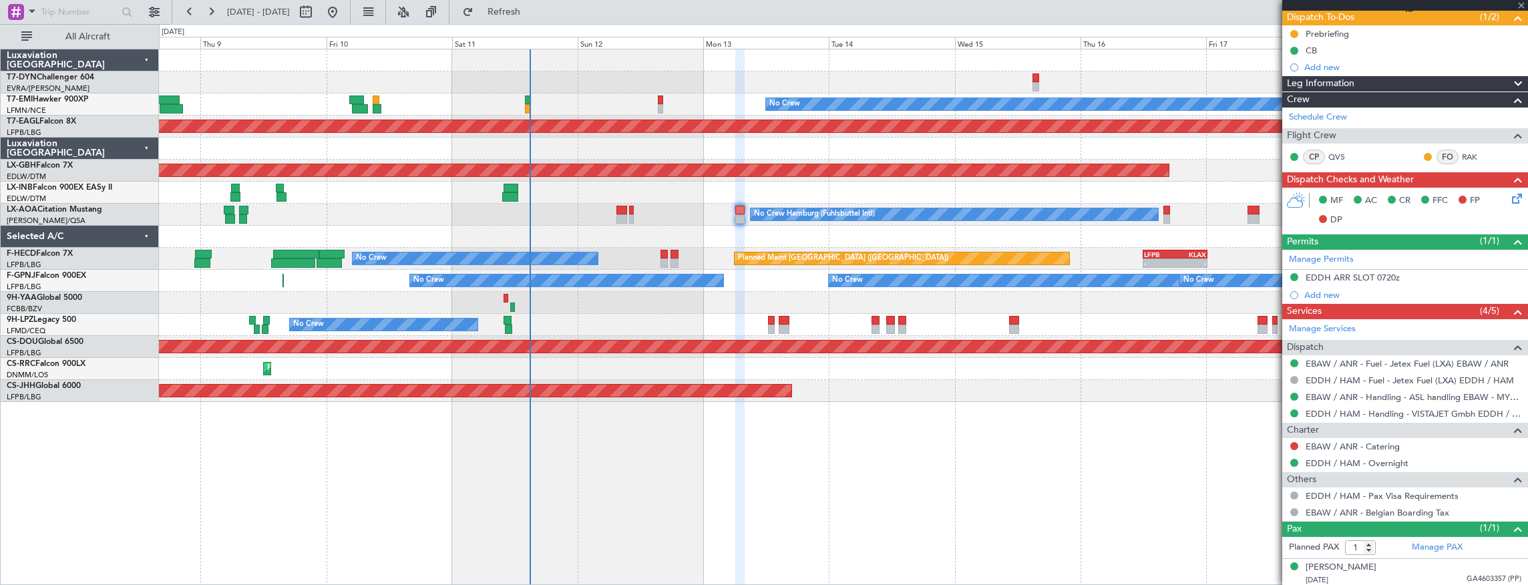
type input "+00:10"
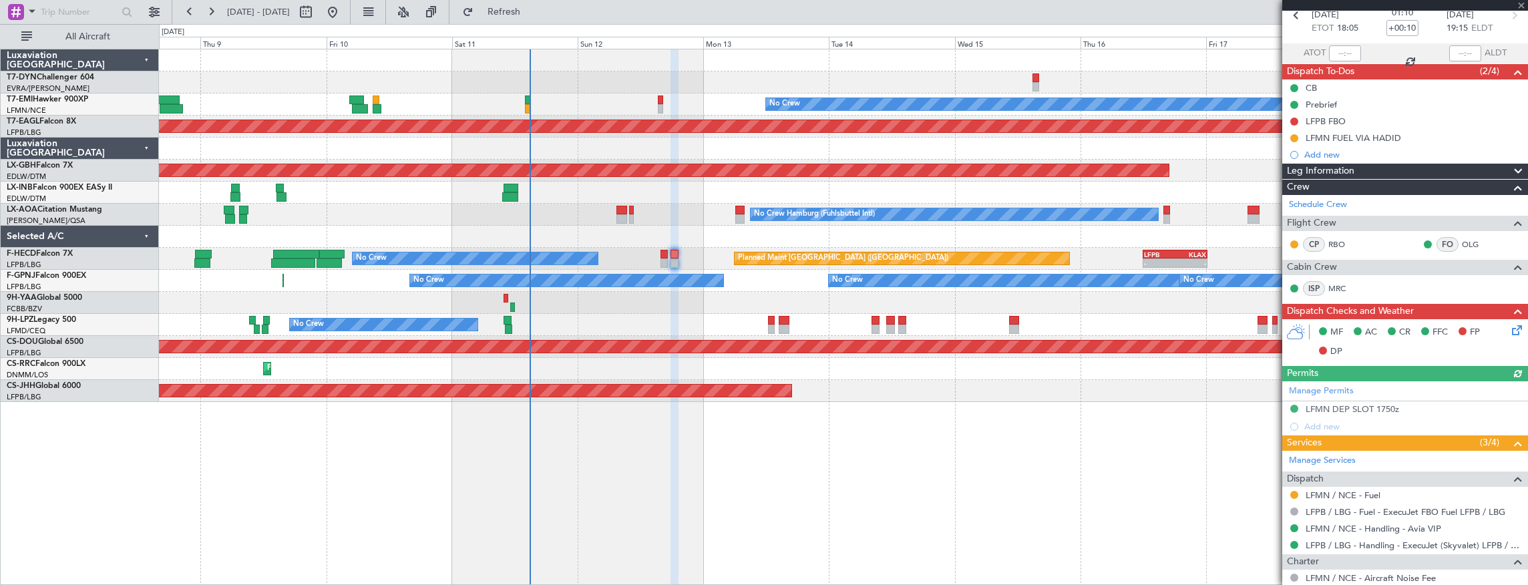
scroll to position [135, 0]
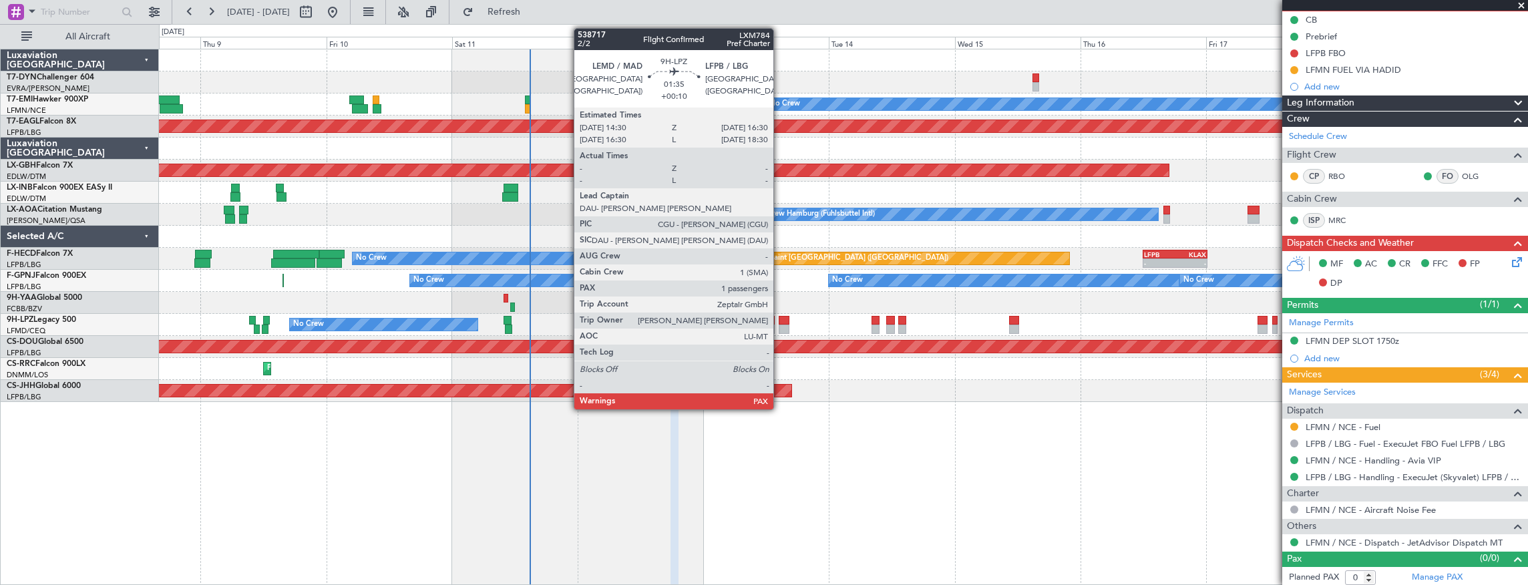
click at [780, 319] on div at bounding box center [784, 320] width 11 height 9
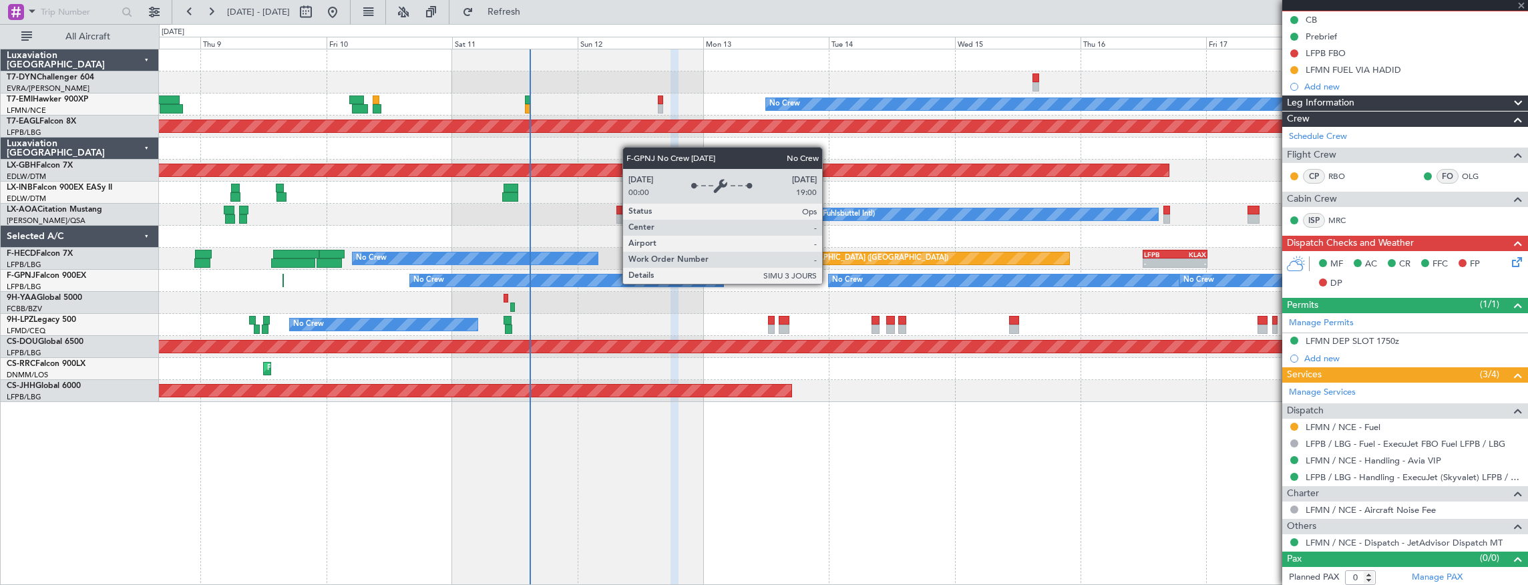
type input "1"
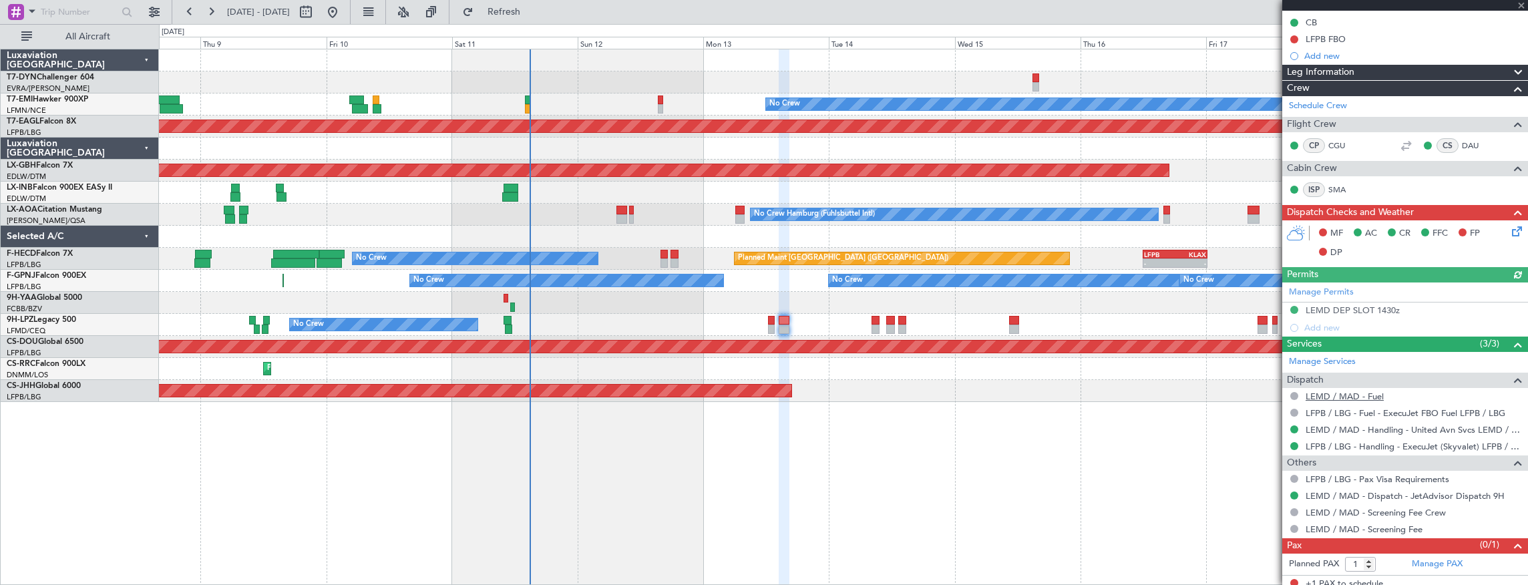
scroll to position [170, 0]
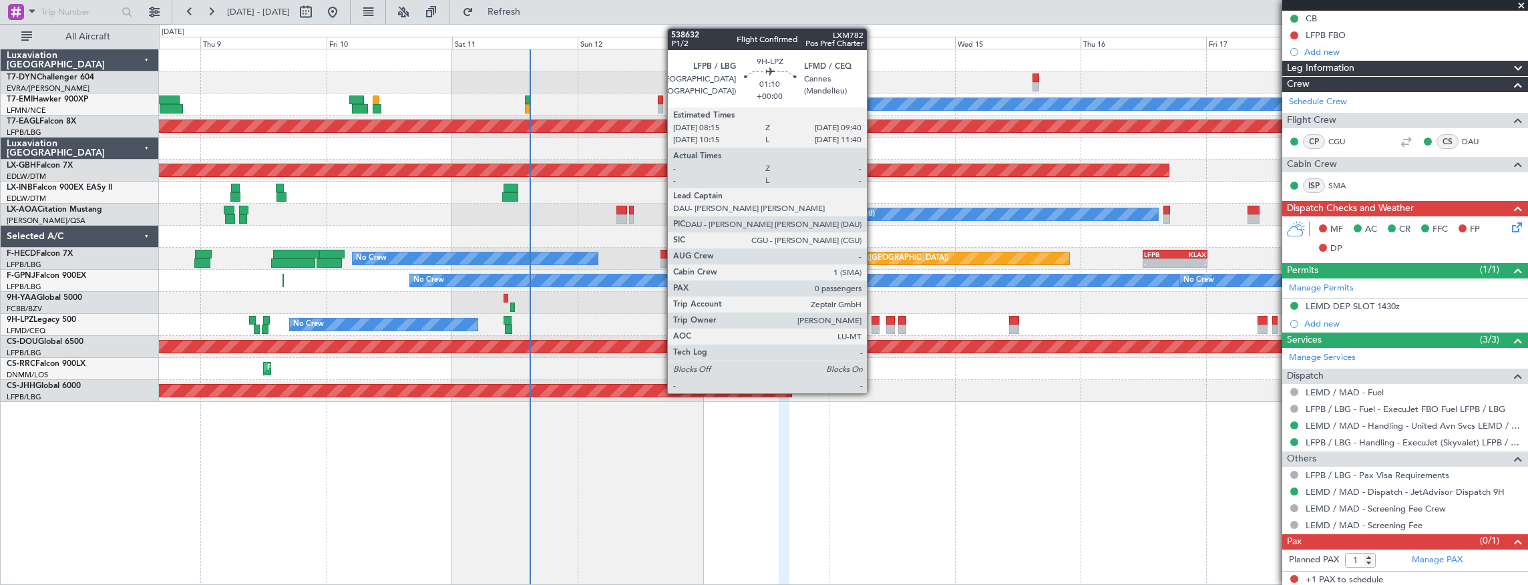
click at [873, 325] on div at bounding box center [875, 329] width 8 height 9
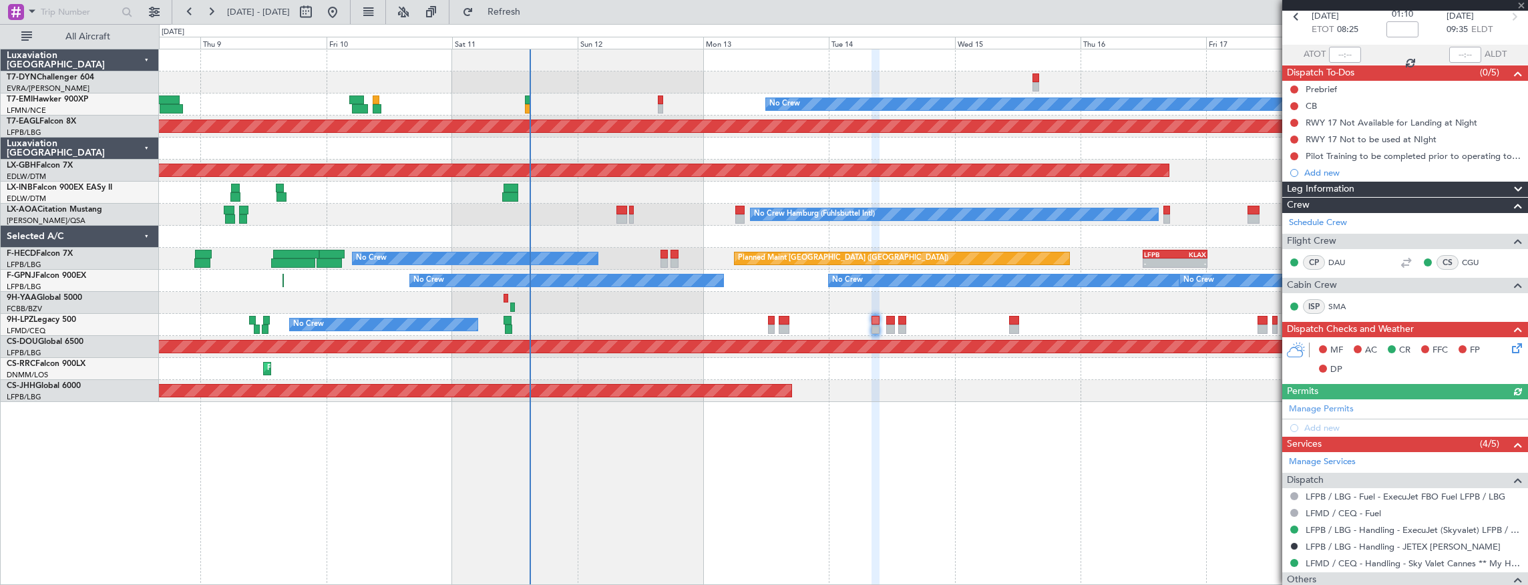
scroll to position [169, 0]
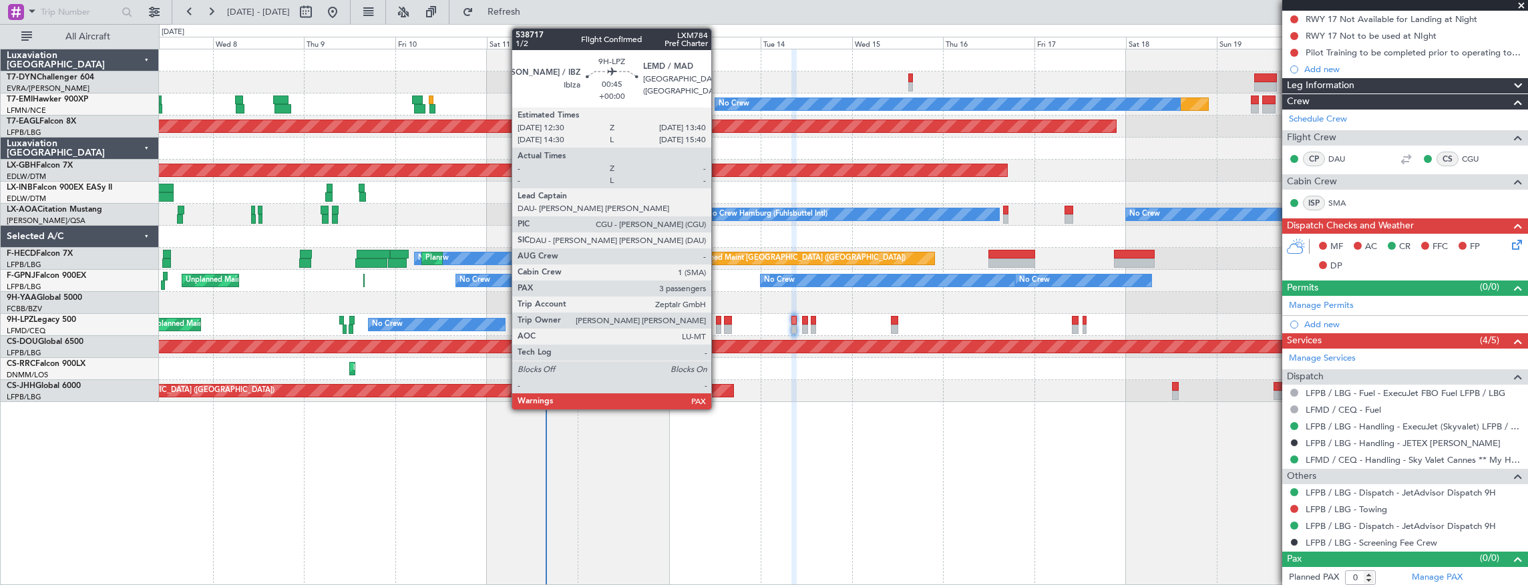
click at [718, 322] on div at bounding box center [718, 320] width 5 height 9
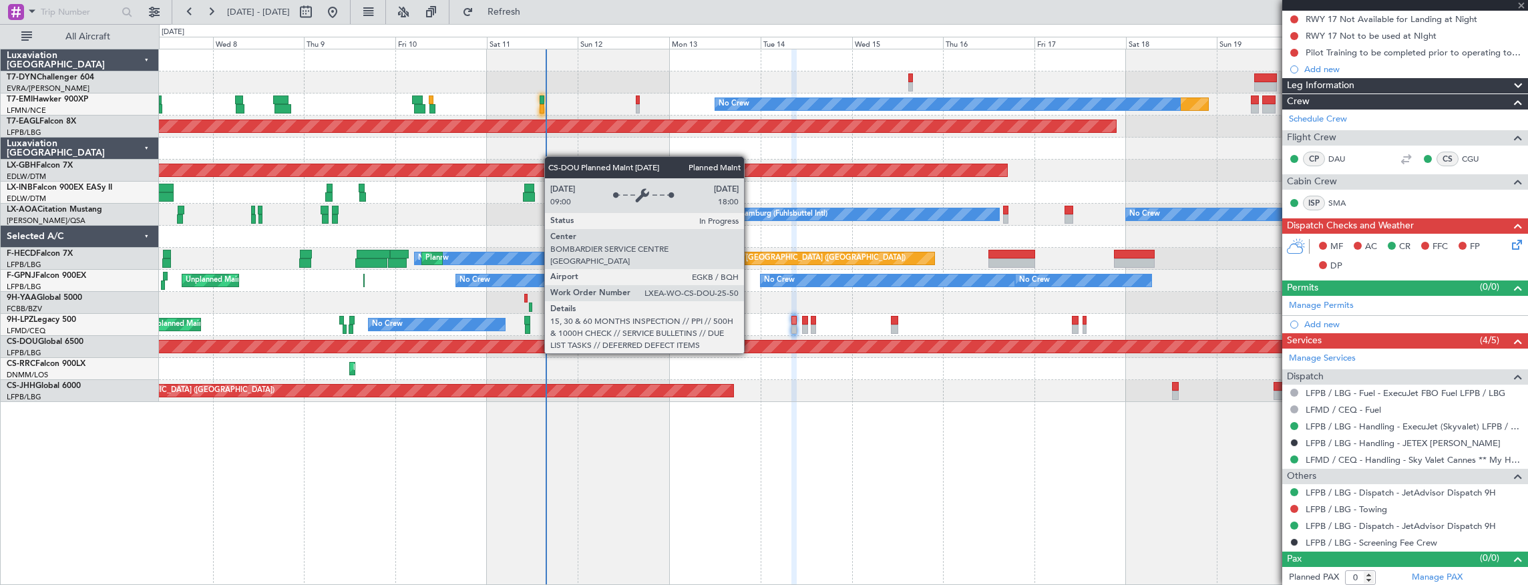
type input "3"
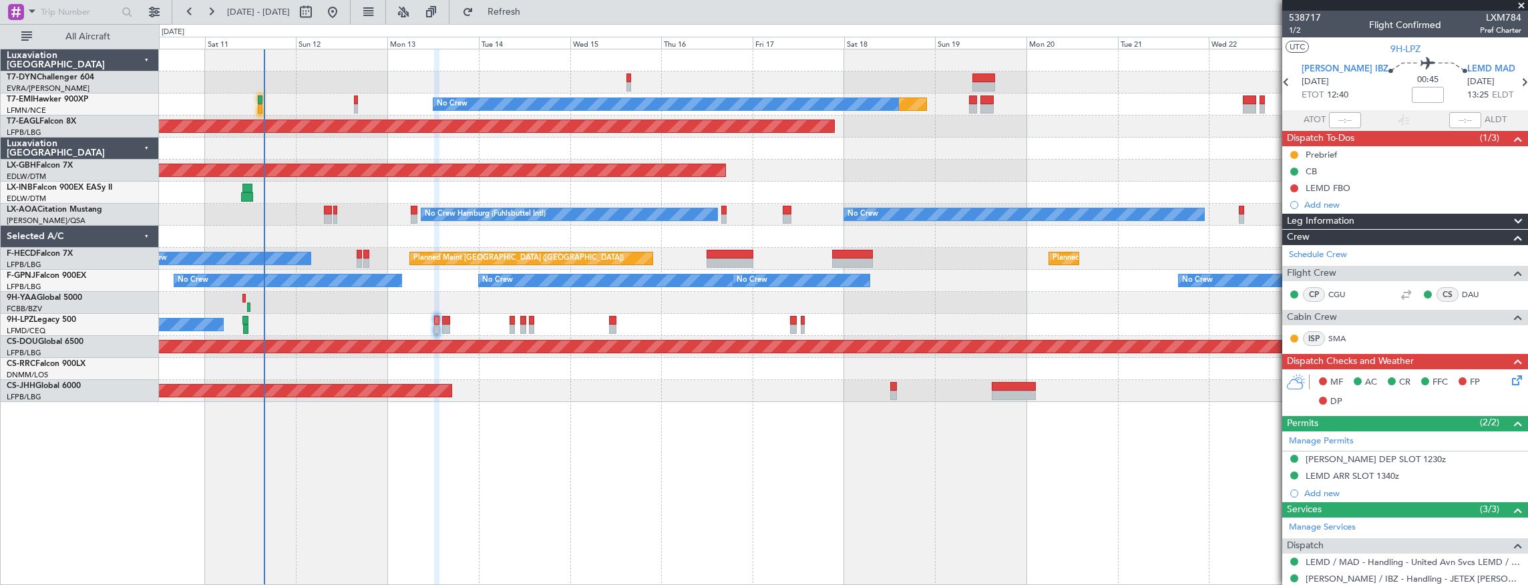
click at [709, 67] on div "Planned Maint No Crew Planned Maint [GEOGRAPHIC_DATA] (Al Maktoum Intl) Planned…" at bounding box center [843, 225] width 1369 height 353
